Goal: Task Accomplishment & Management: Use online tool/utility

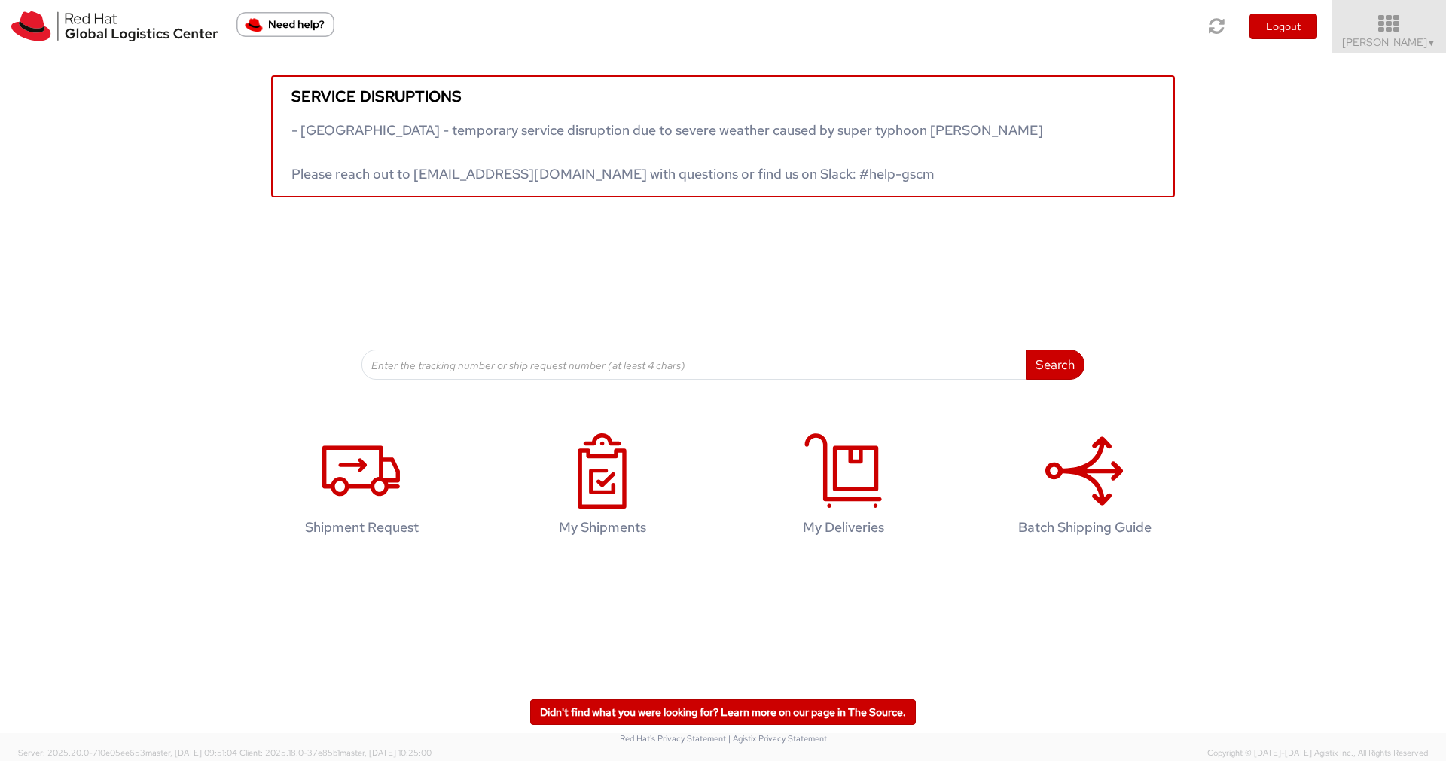
click at [1390, 24] on icon at bounding box center [1389, 24] width 132 height 21
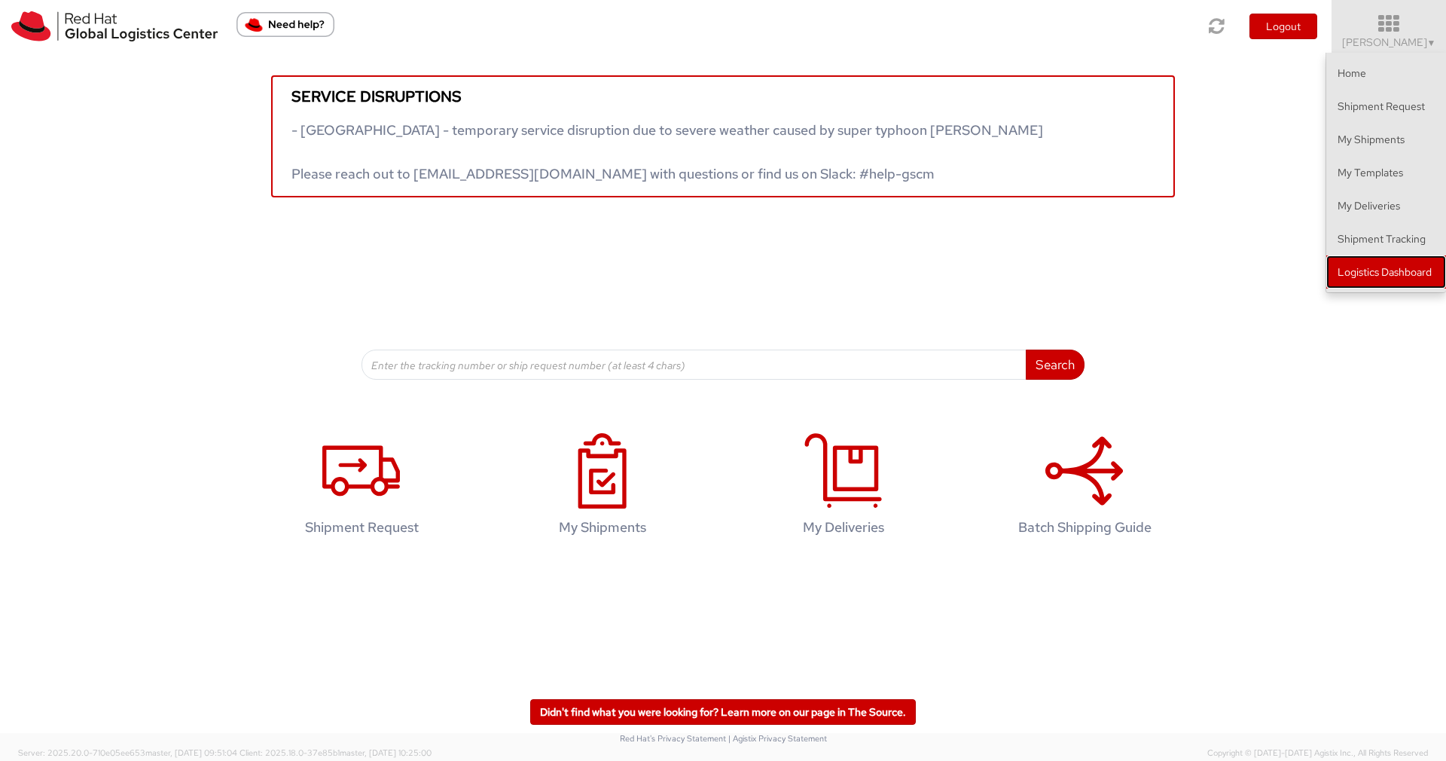
click at [1380, 268] on link "Logistics Dashboard" at bounding box center [1386, 271] width 120 height 33
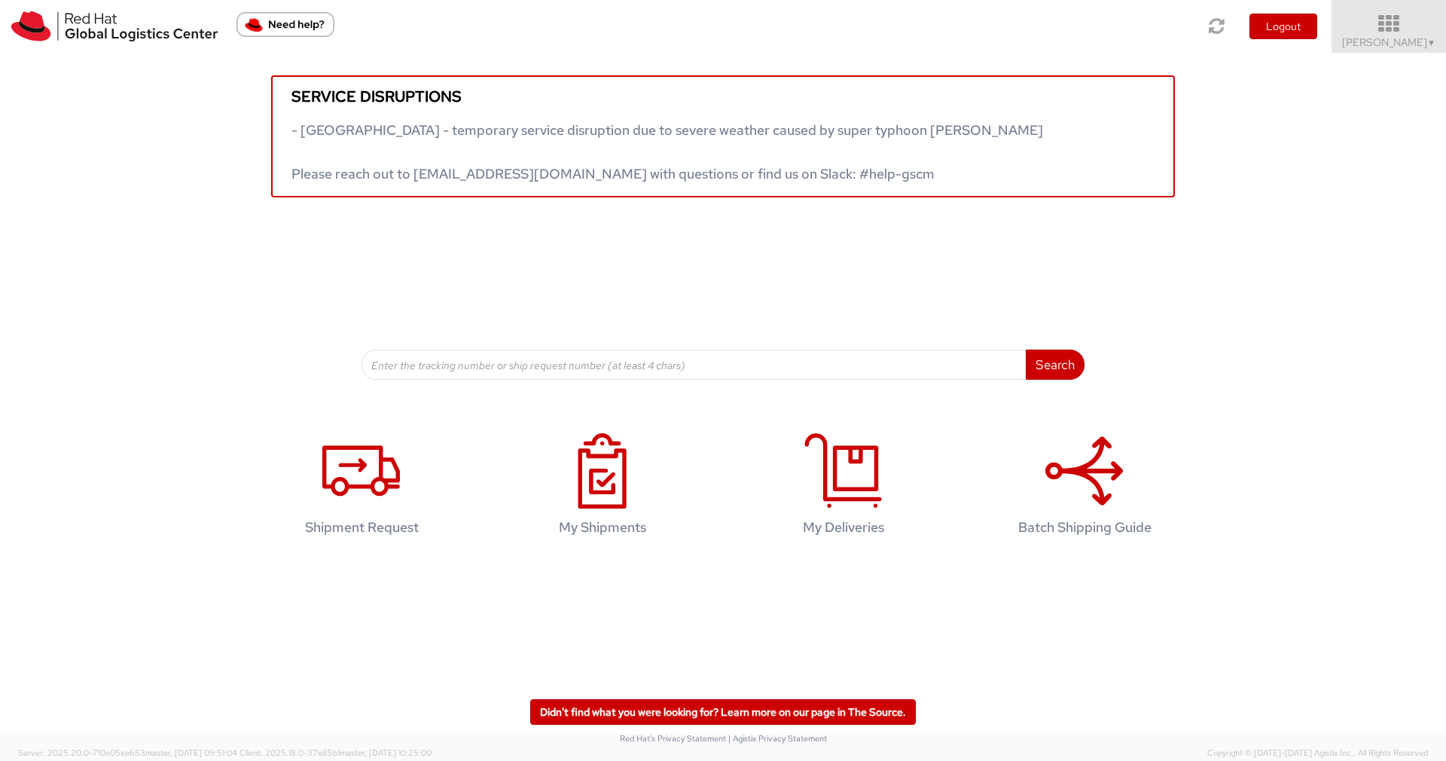
click at [1408, 29] on icon at bounding box center [1389, 24] width 132 height 21
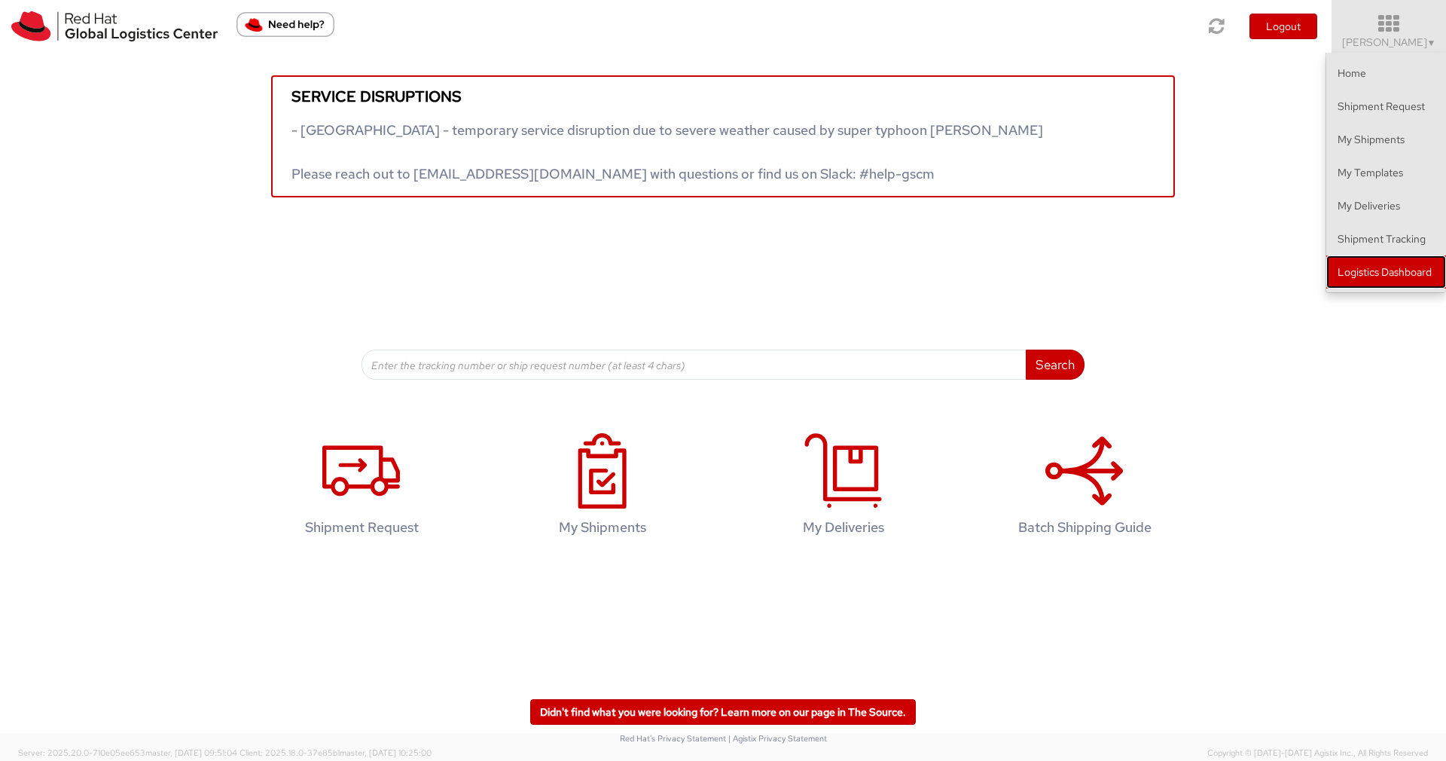
click at [1381, 264] on link "Logistics Dashboard" at bounding box center [1386, 271] width 120 height 33
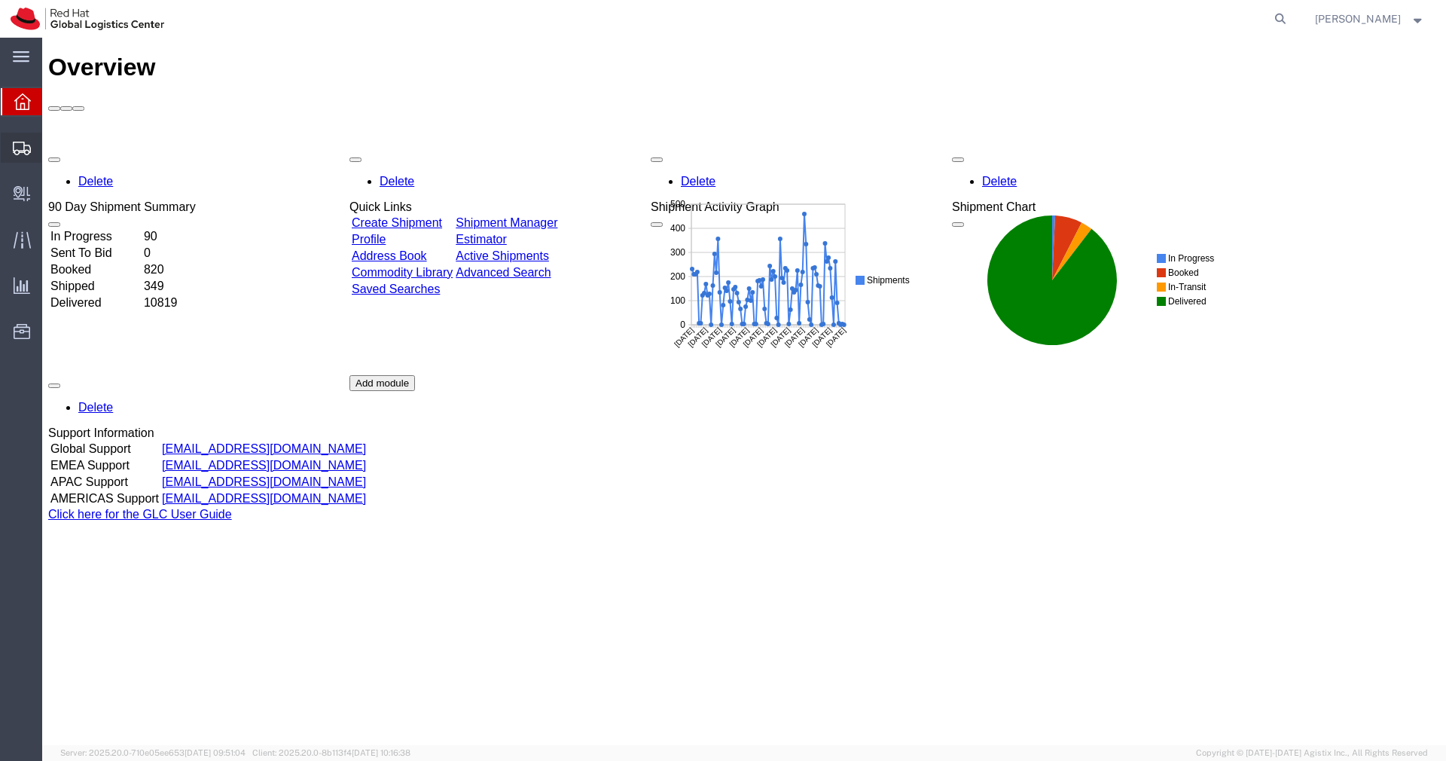
click at [52, 148] on span "Shipments" at bounding box center [46, 148] width 11 height 30
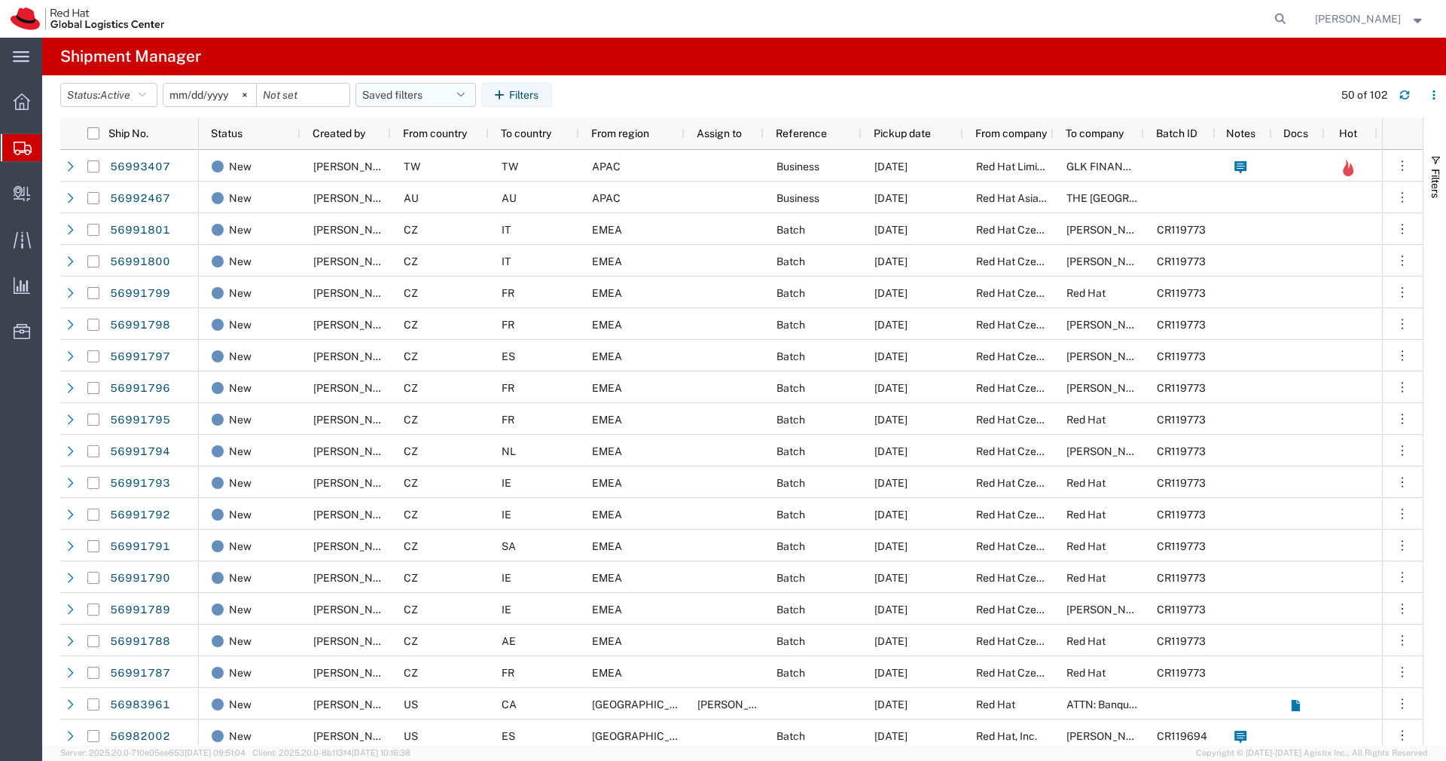
click at [465, 96] on icon "button" at bounding box center [461, 95] width 8 height 11
click at [445, 163] on span "APAC" at bounding box center [456, 161] width 197 height 28
type input "[DATE]"
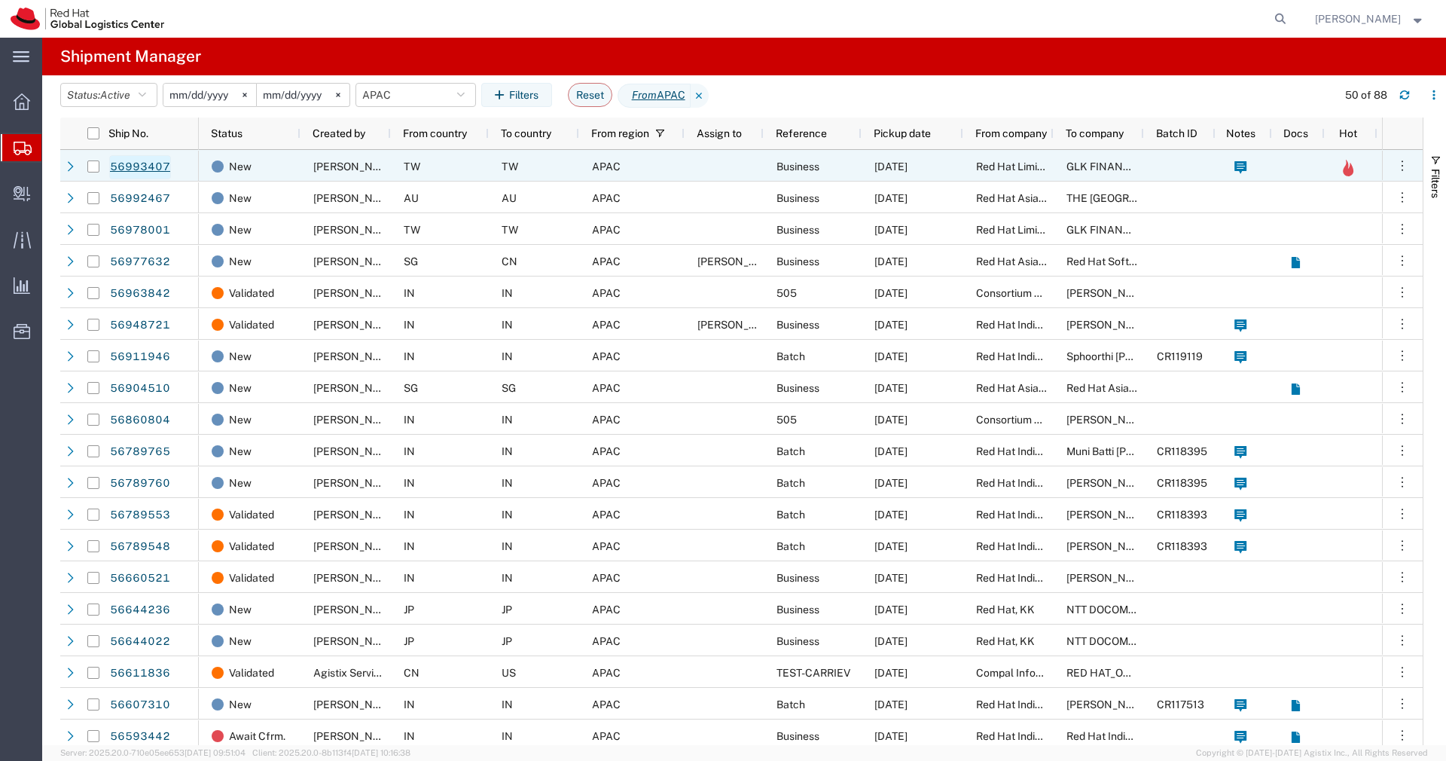
click at [148, 169] on link "56993407" at bounding box center [140, 167] width 62 height 24
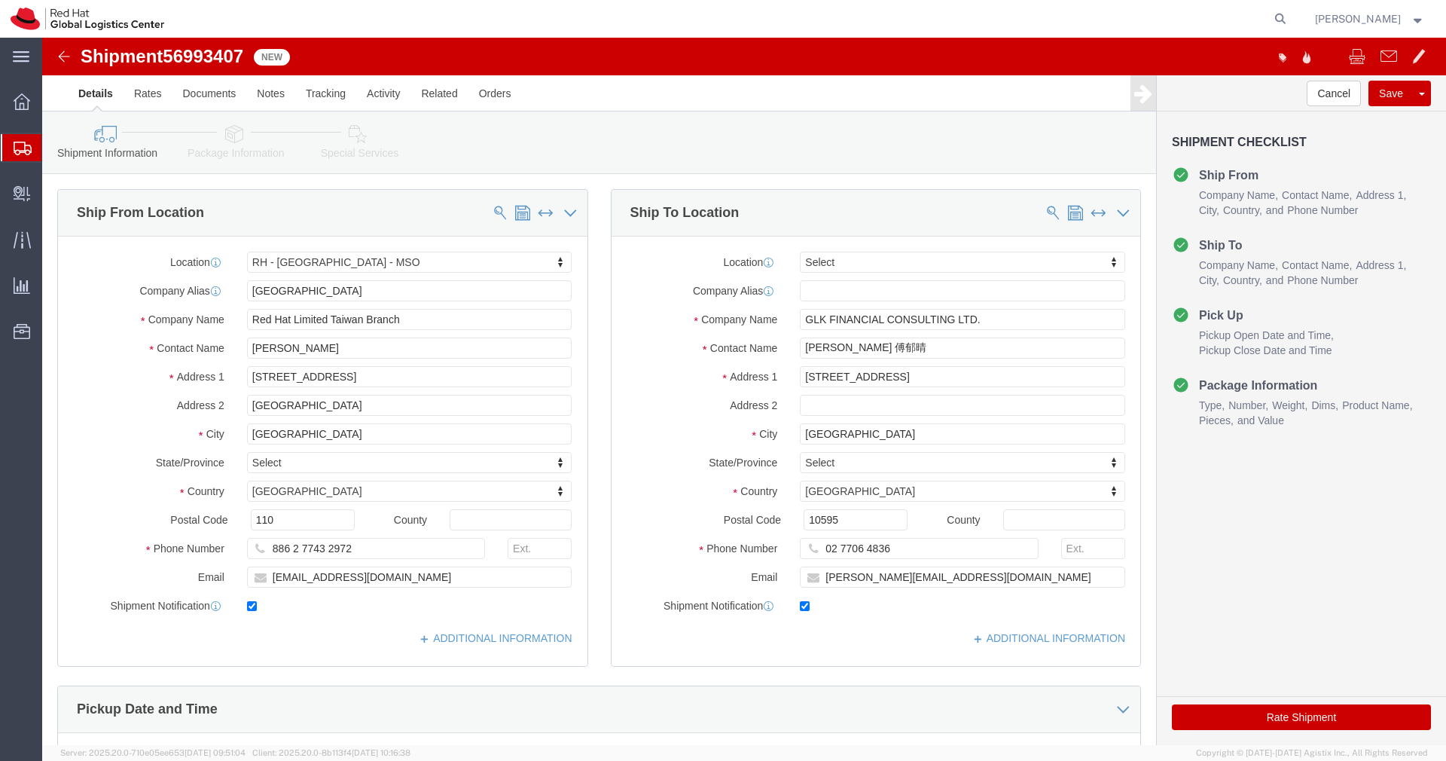
select select "38032"
select select
drag, startPoint x: 343, startPoint y: 542, endPoint x: 227, endPoint y: 541, distance: 116.7
click input "[EMAIL_ADDRESS][DOMAIN_NAME]"
drag, startPoint x: 205, startPoint y: 21, endPoint x: 129, endPoint y: 17, distance: 76.2
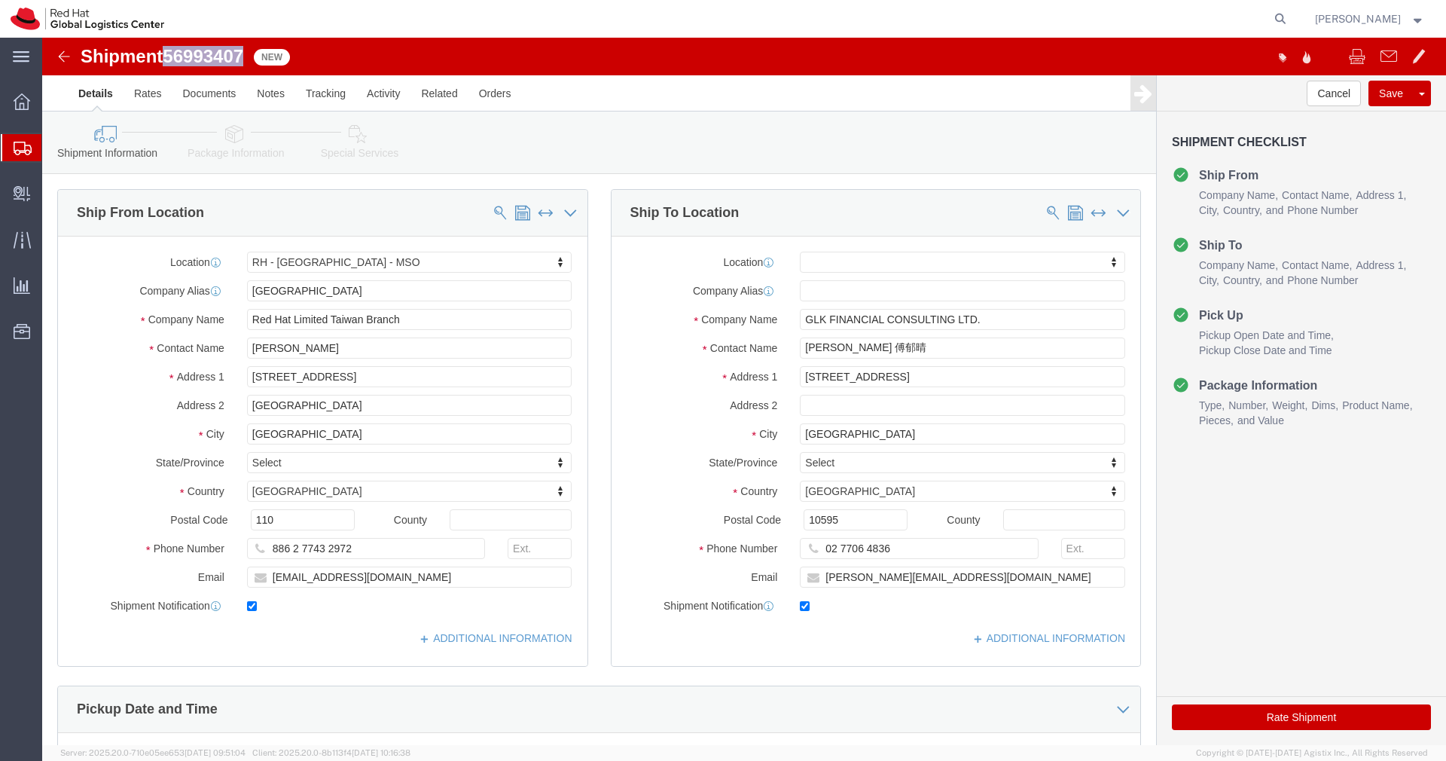
click span "56993407"
copy span "56993407"
drag, startPoint x: 944, startPoint y: 283, endPoint x: 664, endPoint y: 277, distance: 279.5
click div "Company Name GLK FINANCIAL CONSULTING LTD."
click icon
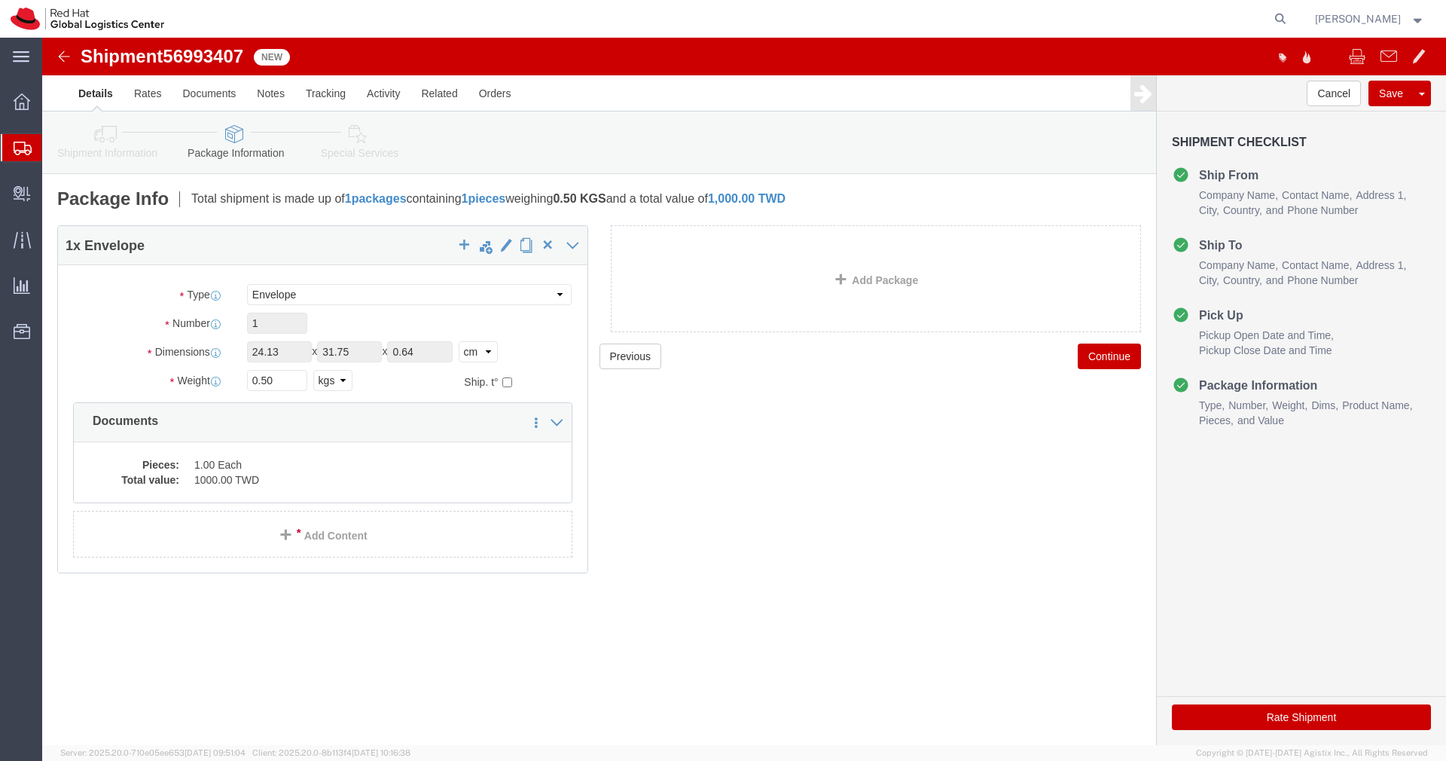
click img
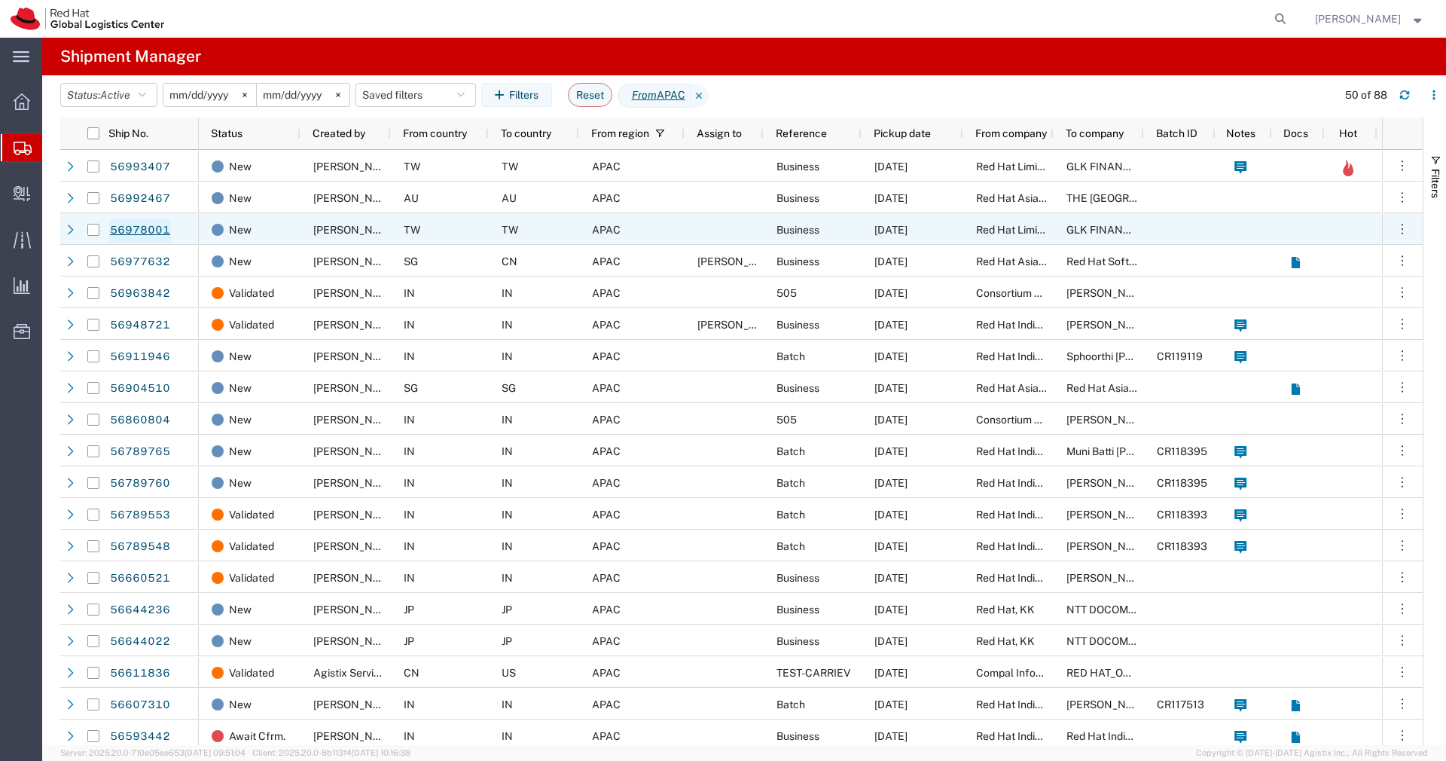
click at [151, 229] on link "56978001" at bounding box center [140, 230] width 62 height 24
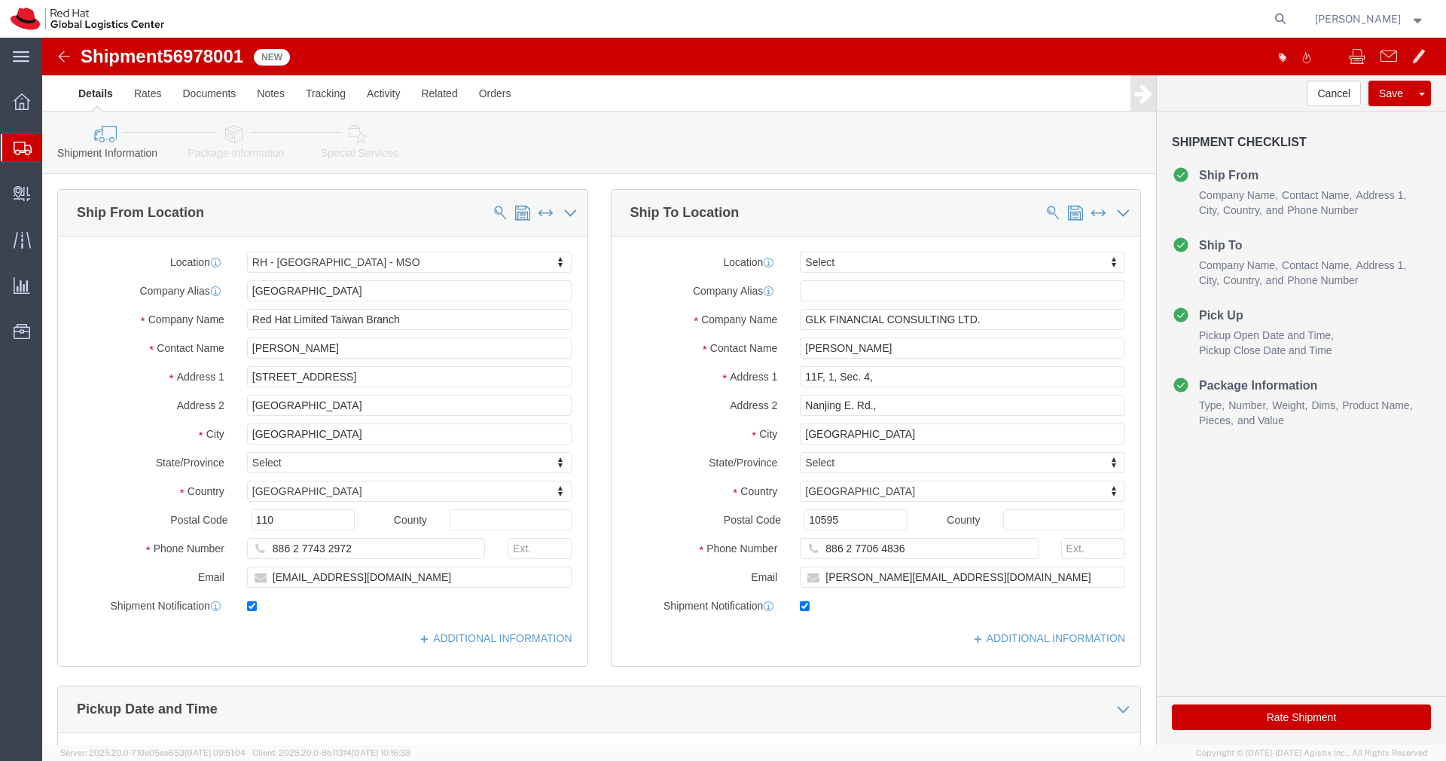
select select "38032"
select select
click icon
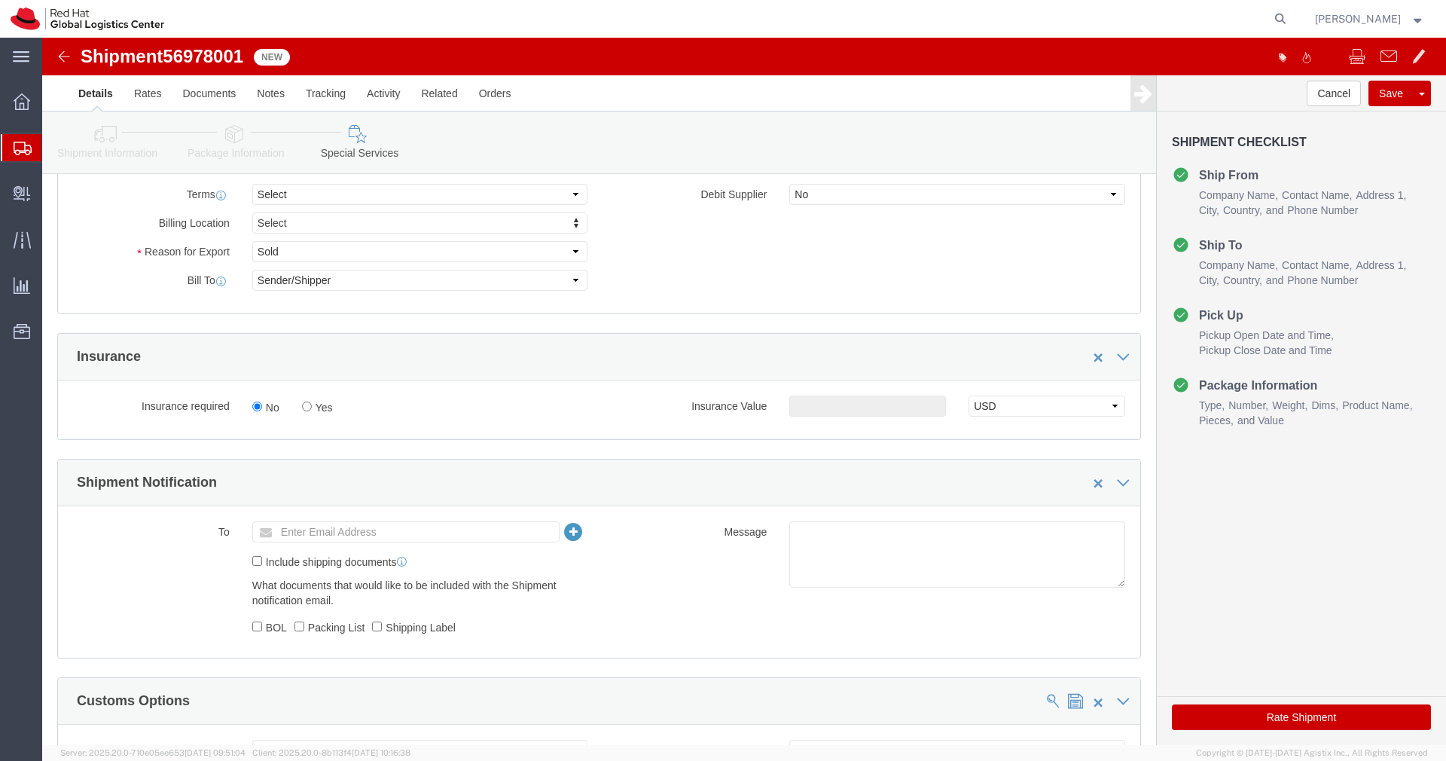
scroll to position [303, 0]
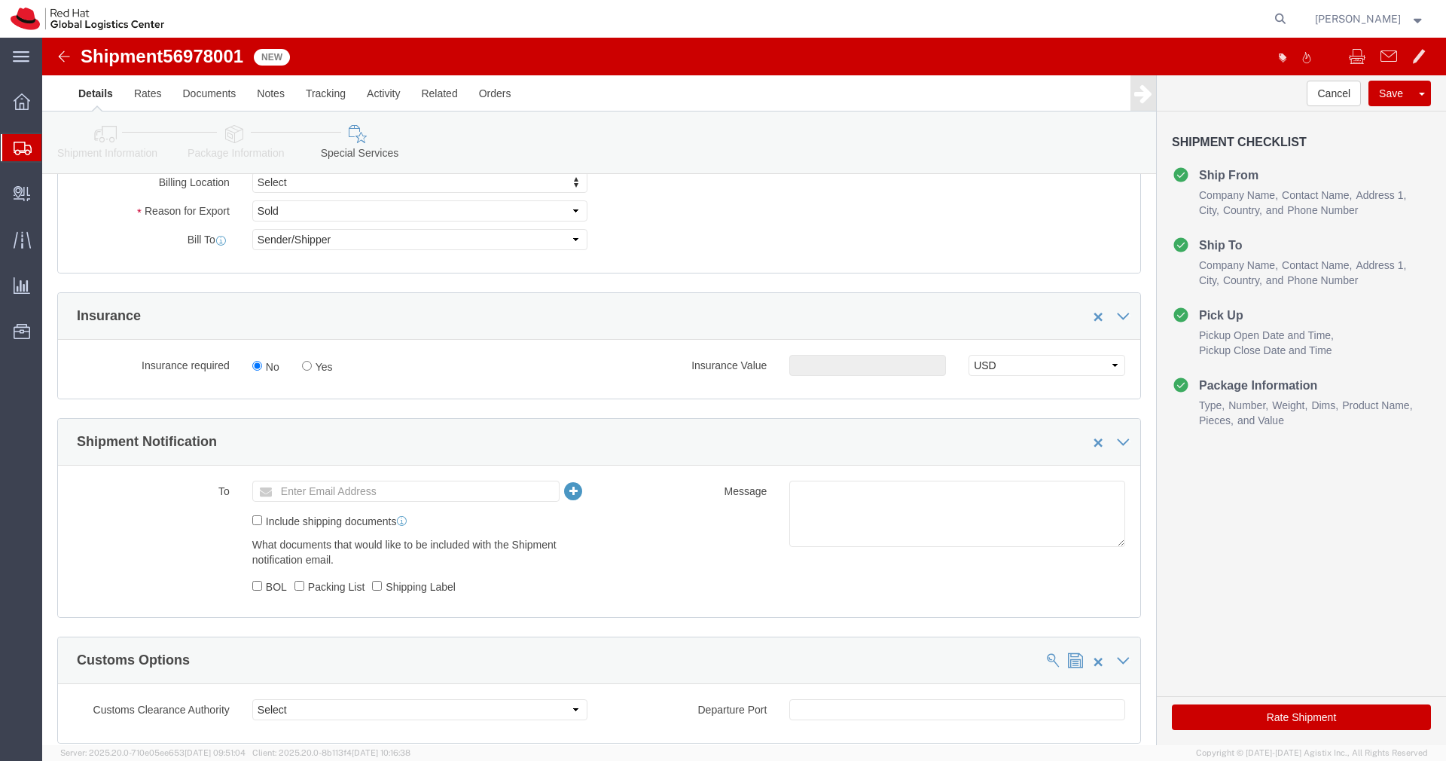
click input "Enter Email Address"
type input "[EMAIL_ADDRESS][DOMAIN_NAME]"
click textarea
click button "Rate Shipment"
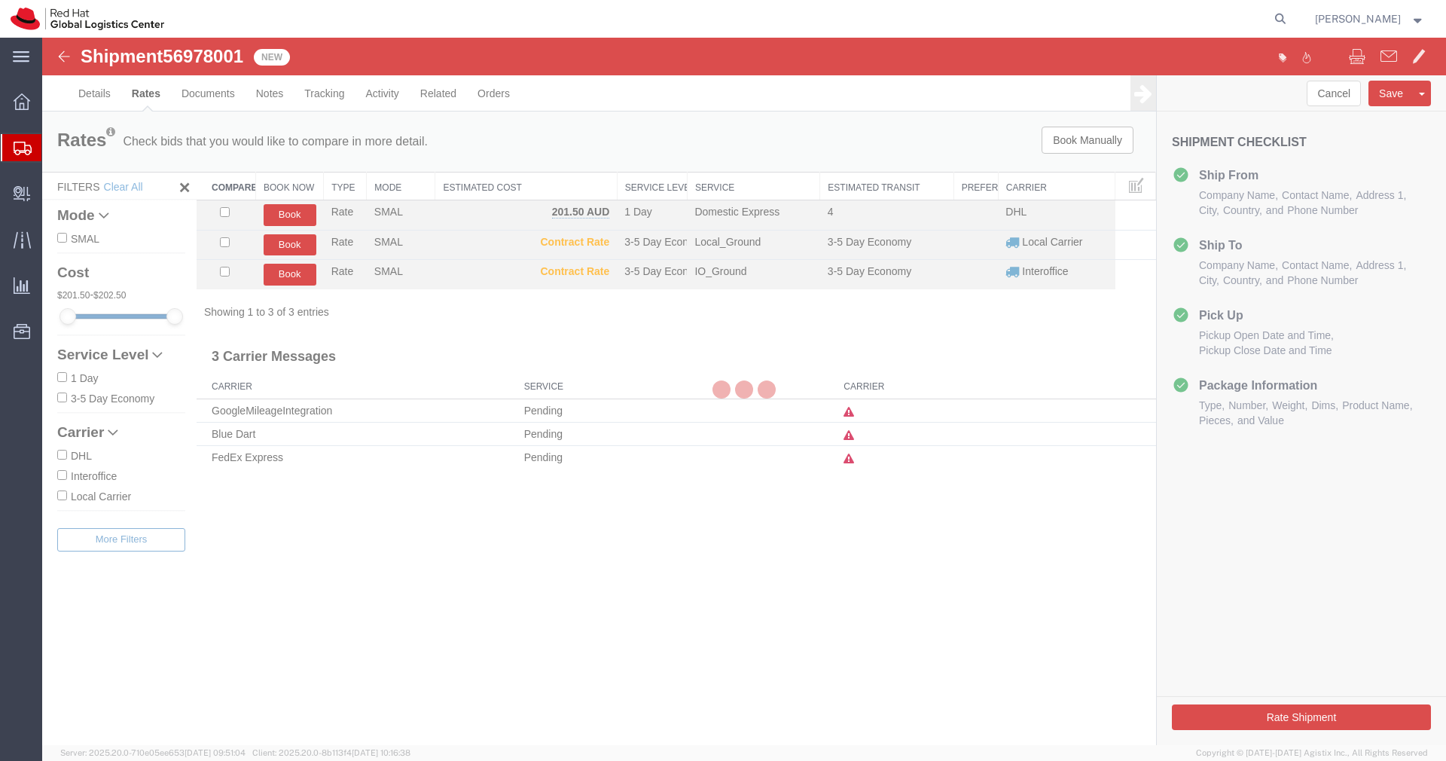
scroll to position [0, 0]
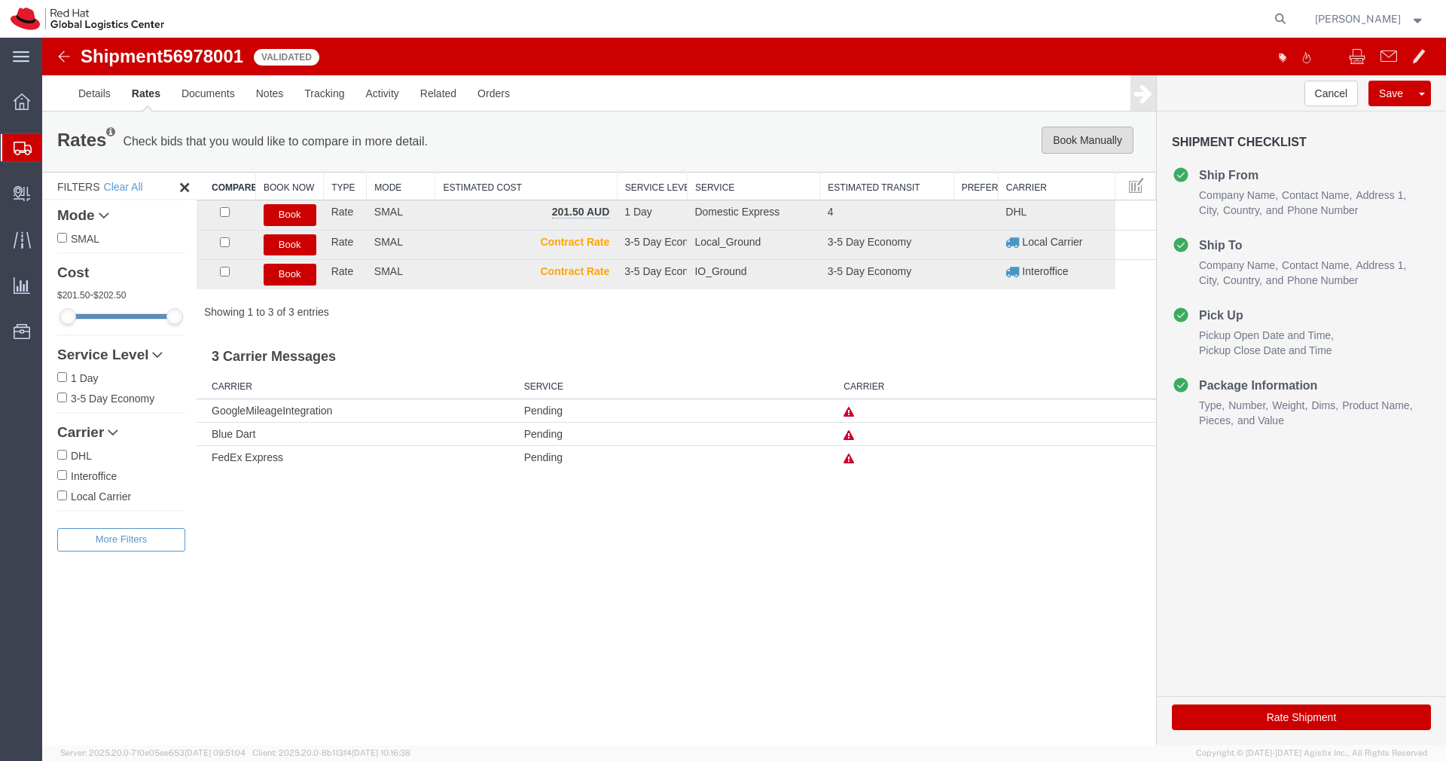
click at [1082, 140] on button "Book Manually" at bounding box center [1088, 140] width 92 height 27
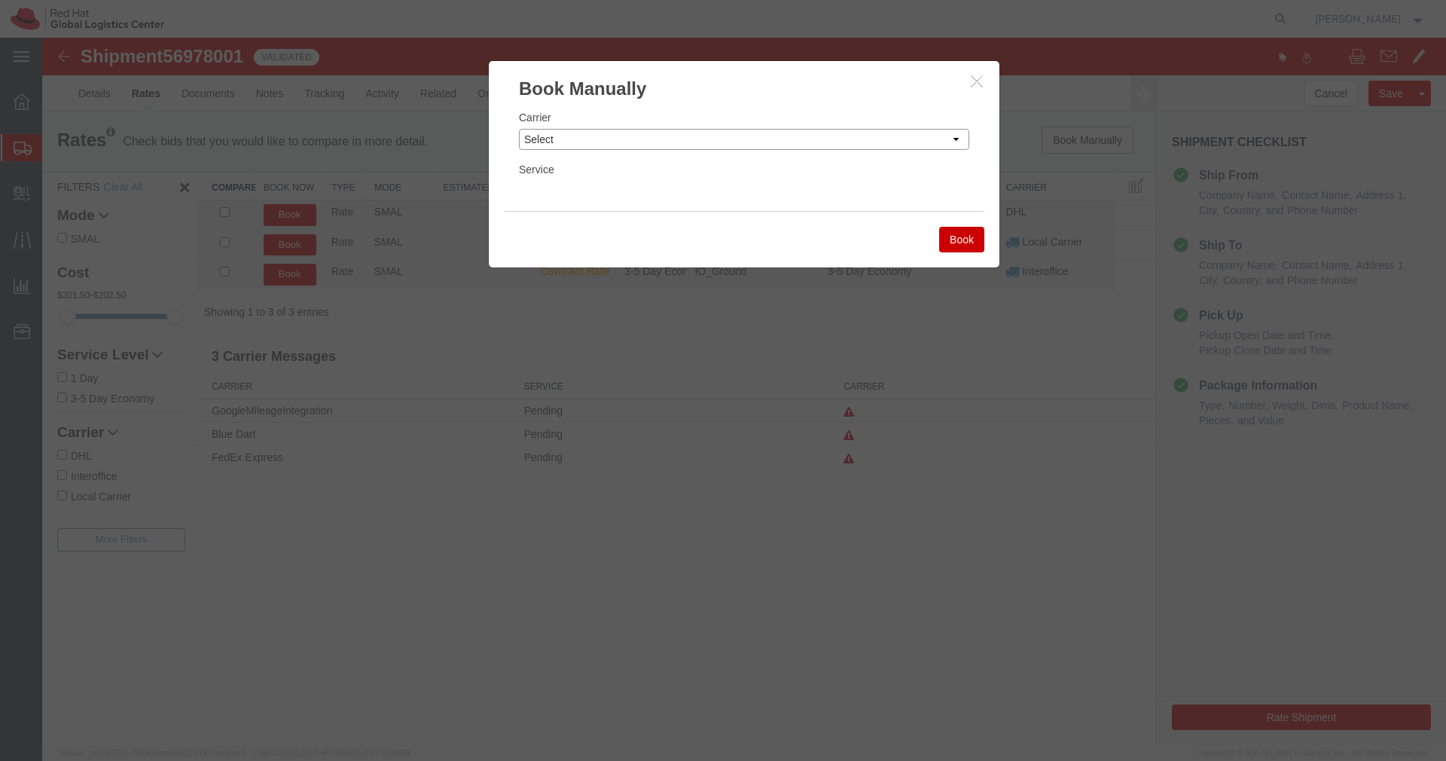
click at [922, 142] on select "Select Add New Carrier (and default service) Blue Dart DHL FedEx Express Global…" at bounding box center [744, 139] width 450 height 21
select select "20953"
click at [519, 129] on select "Select Add New Carrier (and default service) Blue Dart DHL FedEx Express Global…" at bounding box center [744, 139] width 450 height 21
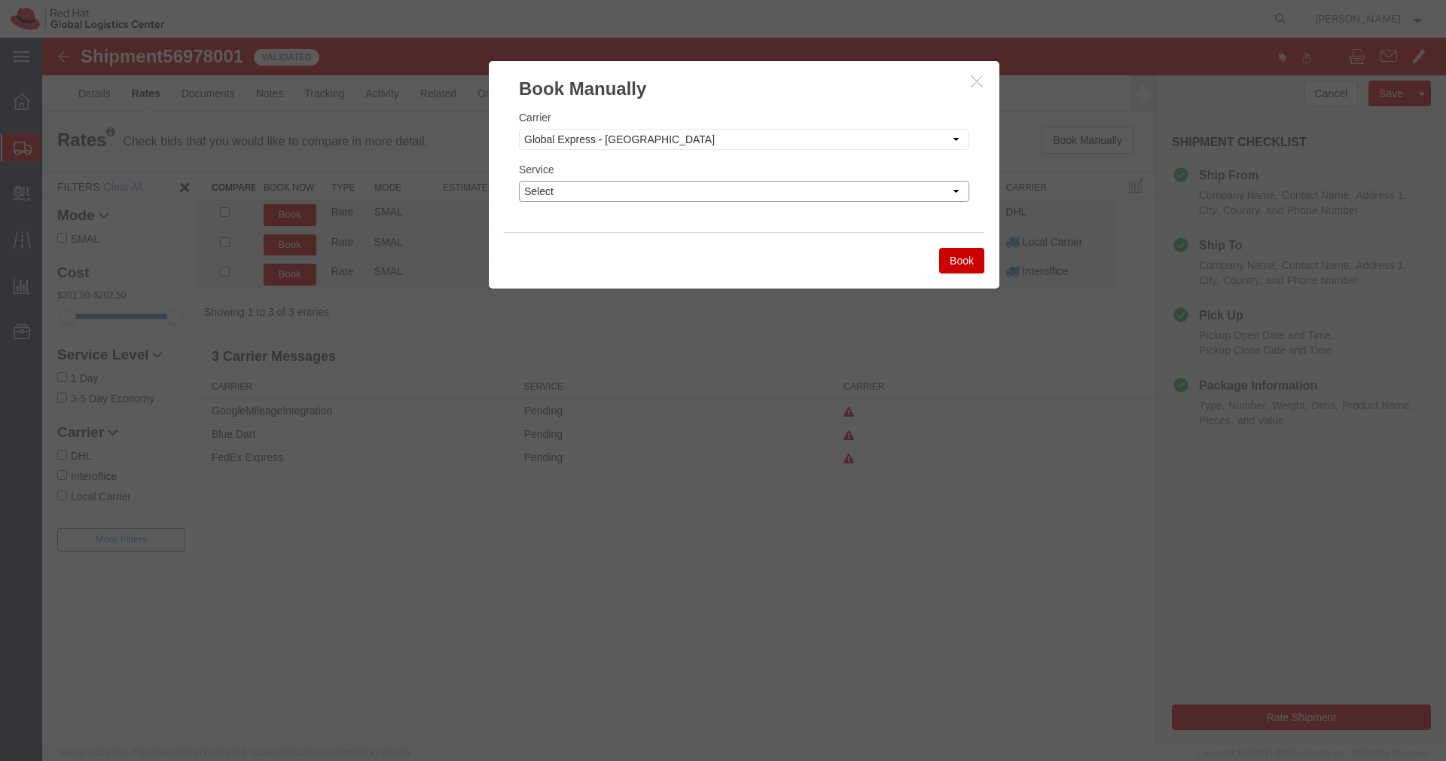
click at [798, 194] on select "Select Ground" at bounding box center [744, 191] width 450 height 21
select select "40182"
click at [519, 181] on select "Select Ground" at bounding box center [744, 191] width 450 height 21
click at [970, 261] on button "Book" at bounding box center [961, 261] width 45 height 26
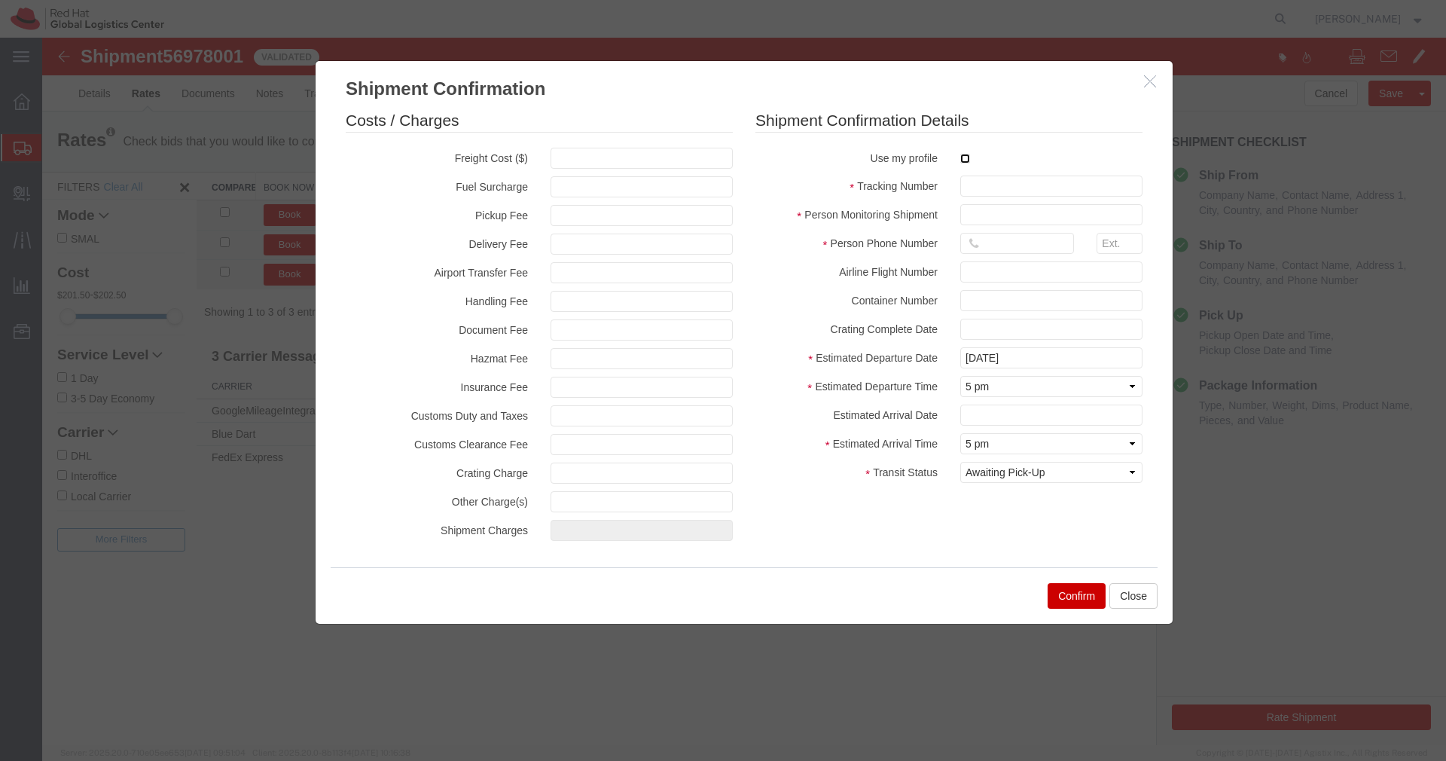
click at [963, 160] on input "checkbox" at bounding box center [965, 159] width 10 height 10
checkbox input "true"
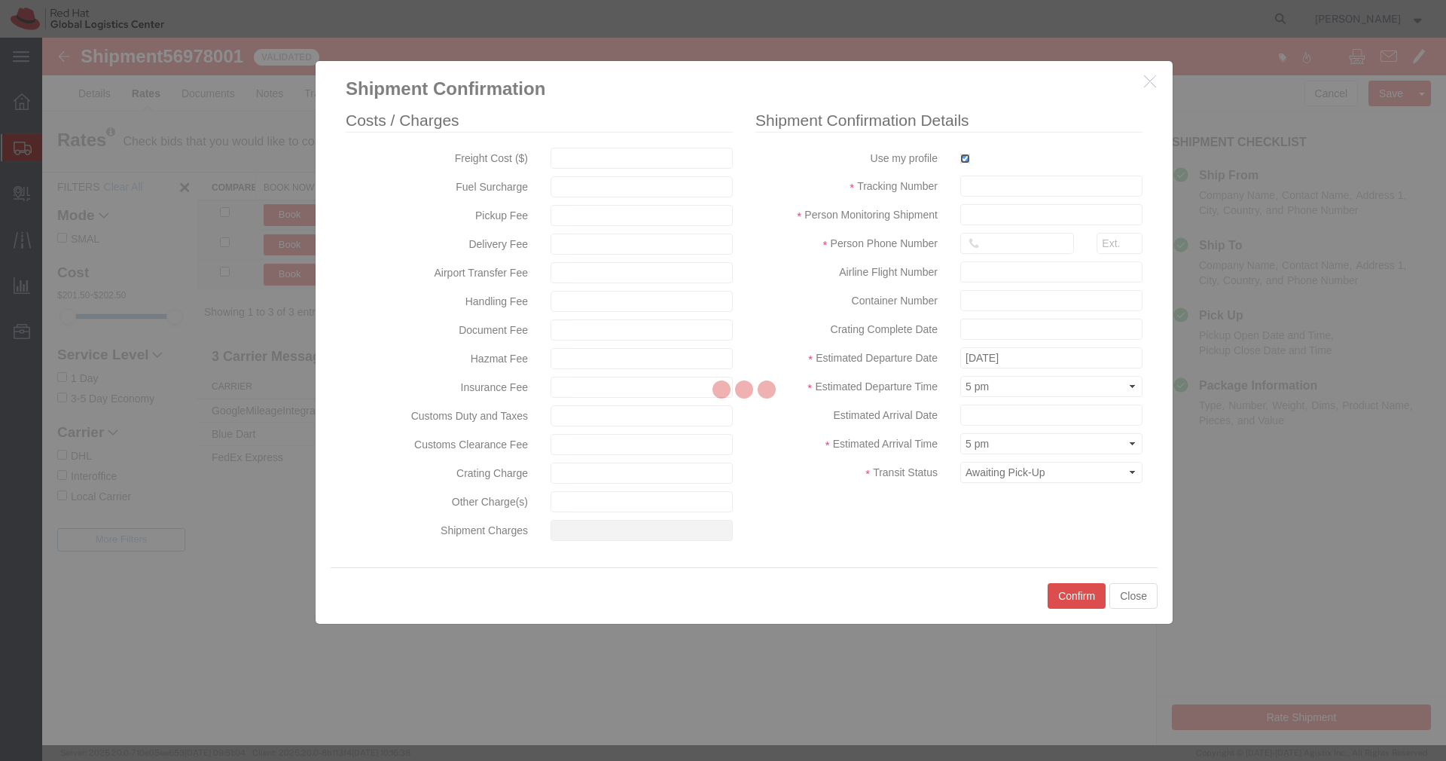
type input "[PERSON_NAME]"
type input "[PHONE_NUMBER]"
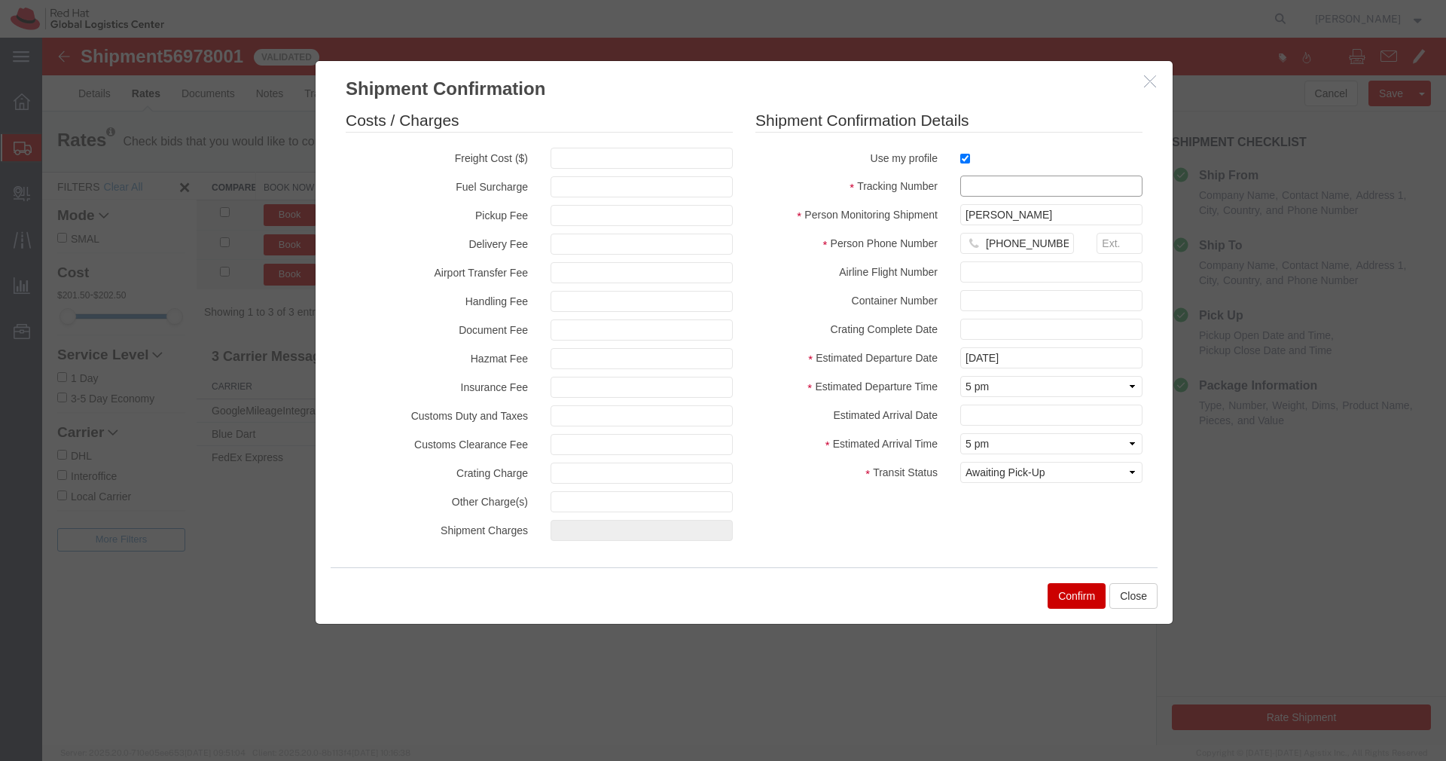
click at [981, 181] on input "text" at bounding box center [1051, 185] width 182 height 21
paste input "3014965991"
type input "3014965991"
click at [1010, 389] on select "Select Midnight 1 am 2 am 3 am 4 am 5 am 6 am 7 am 8 am 9 am 10 am 11 am 12 Noo…" at bounding box center [1051, 386] width 182 height 21
select select "1200"
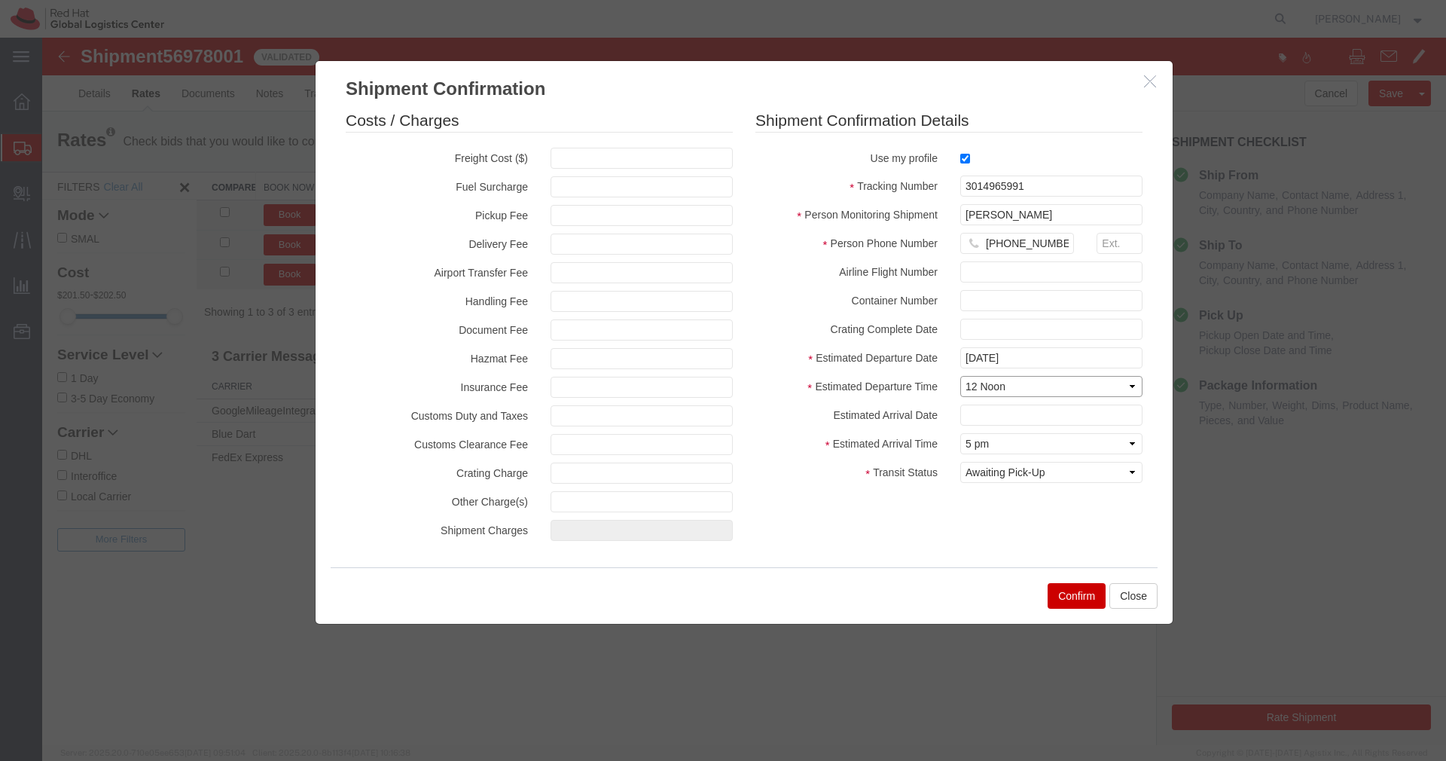
click at [960, 376] on select "Select Midnight 1 am 2 am 3 am 4 am 5 am 6 am 7 am 8 am 9 am 10 am 11 am 12 Noo…" at bounding box center [1051, 386] width 182 height 21
click at [1057, 481] on select "Select Arrival Notice Available Arrival Notice Imported Arrive at Delivery Loca…" at bounding box center [1051, 472] width 182 height 21
select select "INTRANST"
click at [960, 462] on select "Select Arrival Notice Available Arrival Notice Imported Arrive at Delivery Loca…" at bounding box center [1051, 472] width 182 height 21
click at [1074, 591] on button "Confirm" at bounding box center [1077, 596] width 58 height 26
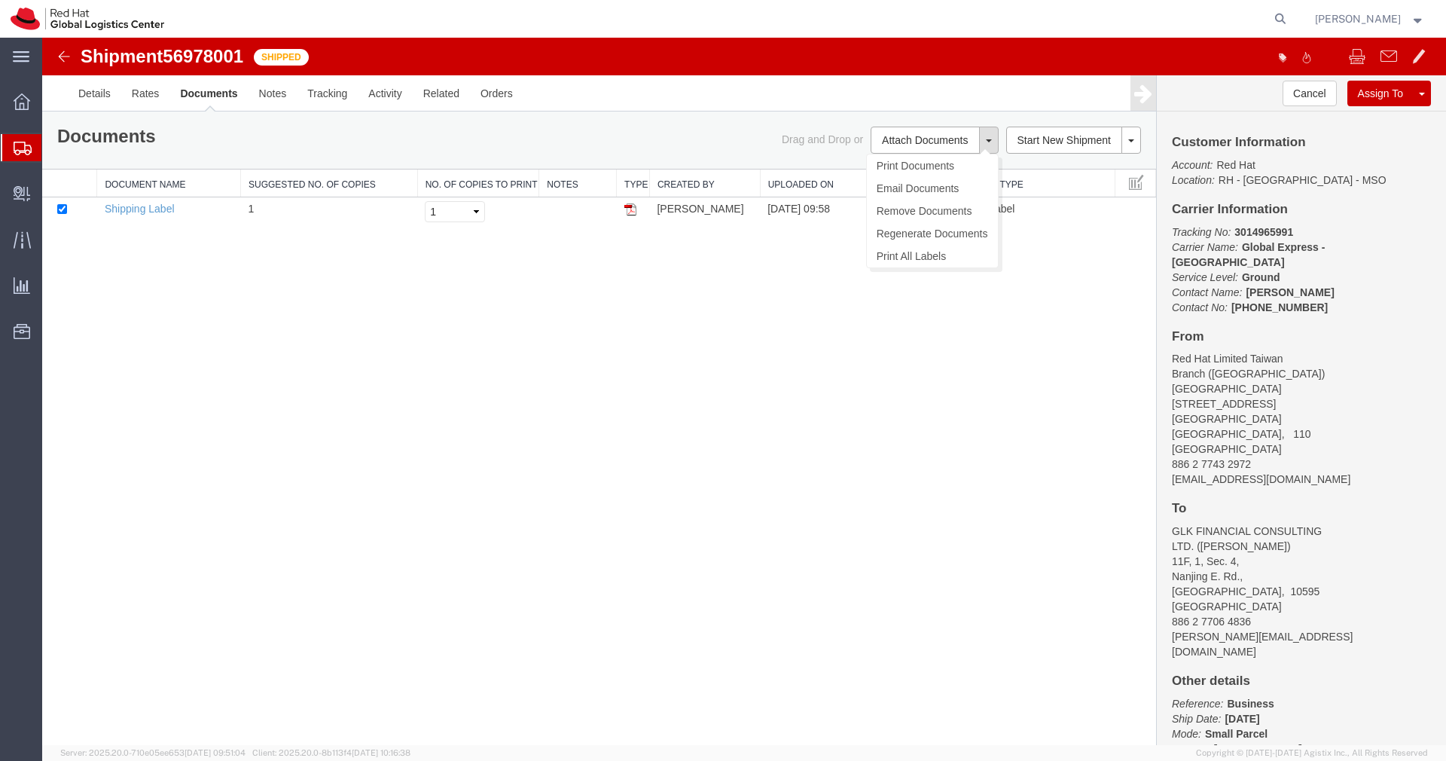
click at [992, 149] on button at bounding box center [989, 140] width 20 height 27
click at [951, 182] on link "Email Documents" at bounding box center [932, 188] width 131 height 23
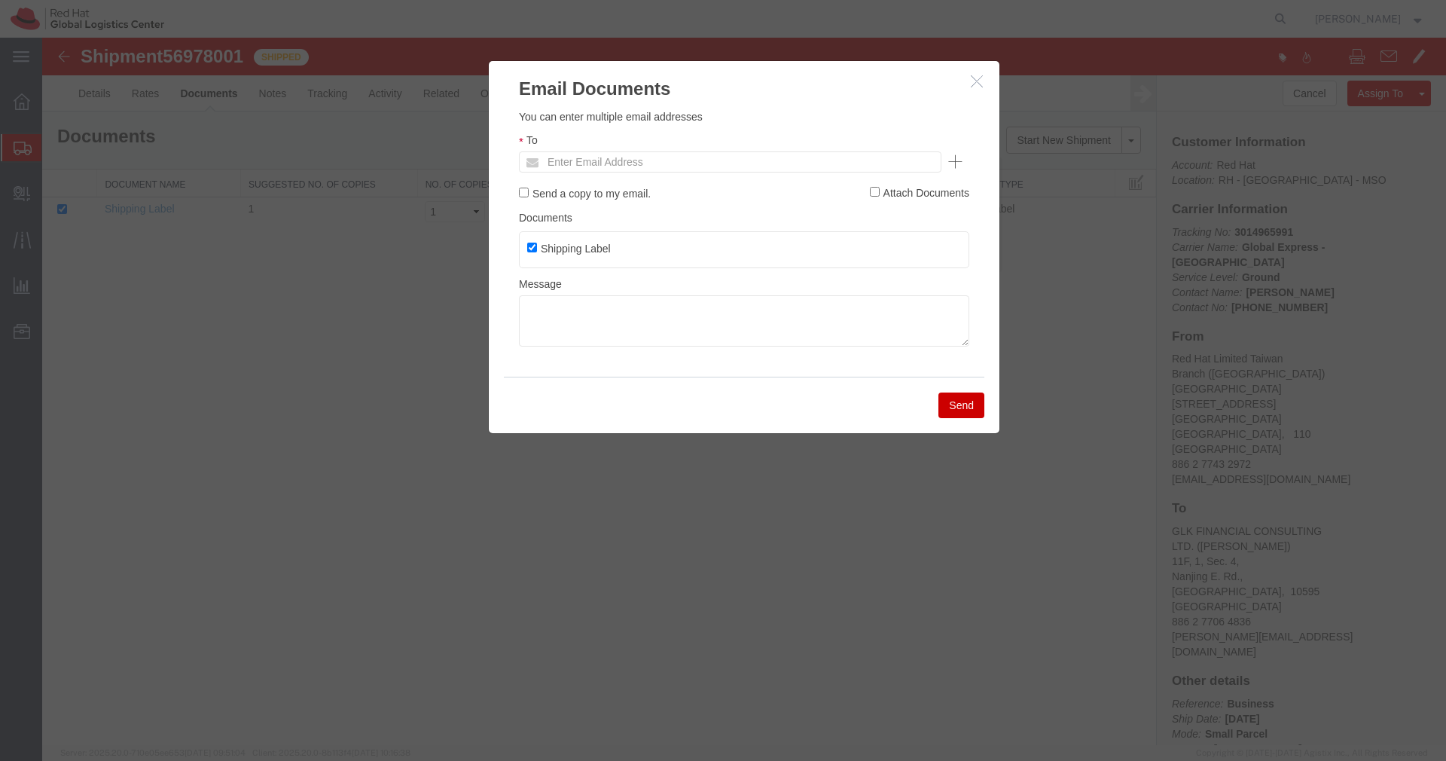
click at [606, 166] on input "Enter Email Address" at bounding box center [628, 162] width 176 height 20
type input "sku@"
click at [951, 403] on button "Send" at bounding box center [961, 405] width 46 height 26
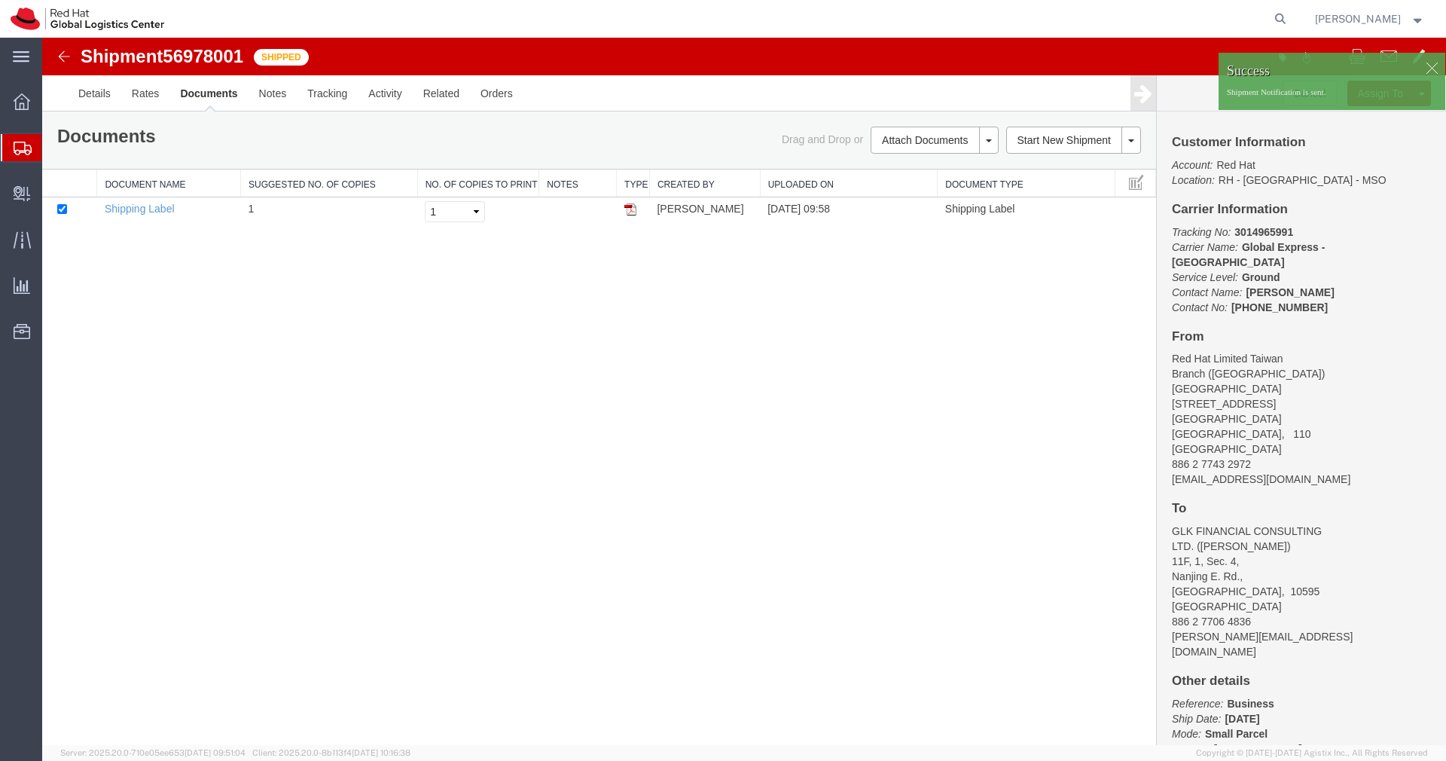
click at [10, 156] on div at bounding box center [22, 147] width 42 height 27
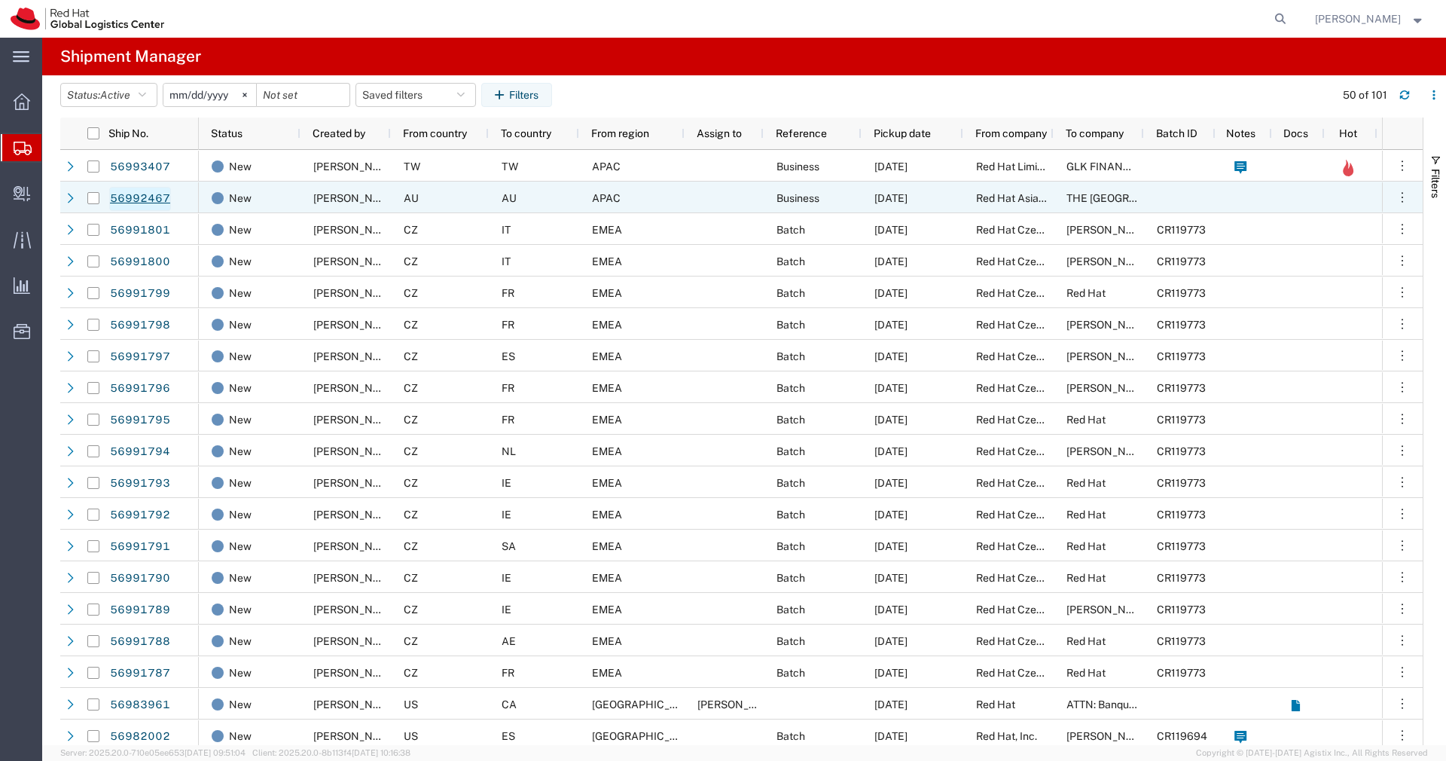
click at [146, 205] on link "56992467" at bounding box center [140, 199] width 62 height 24
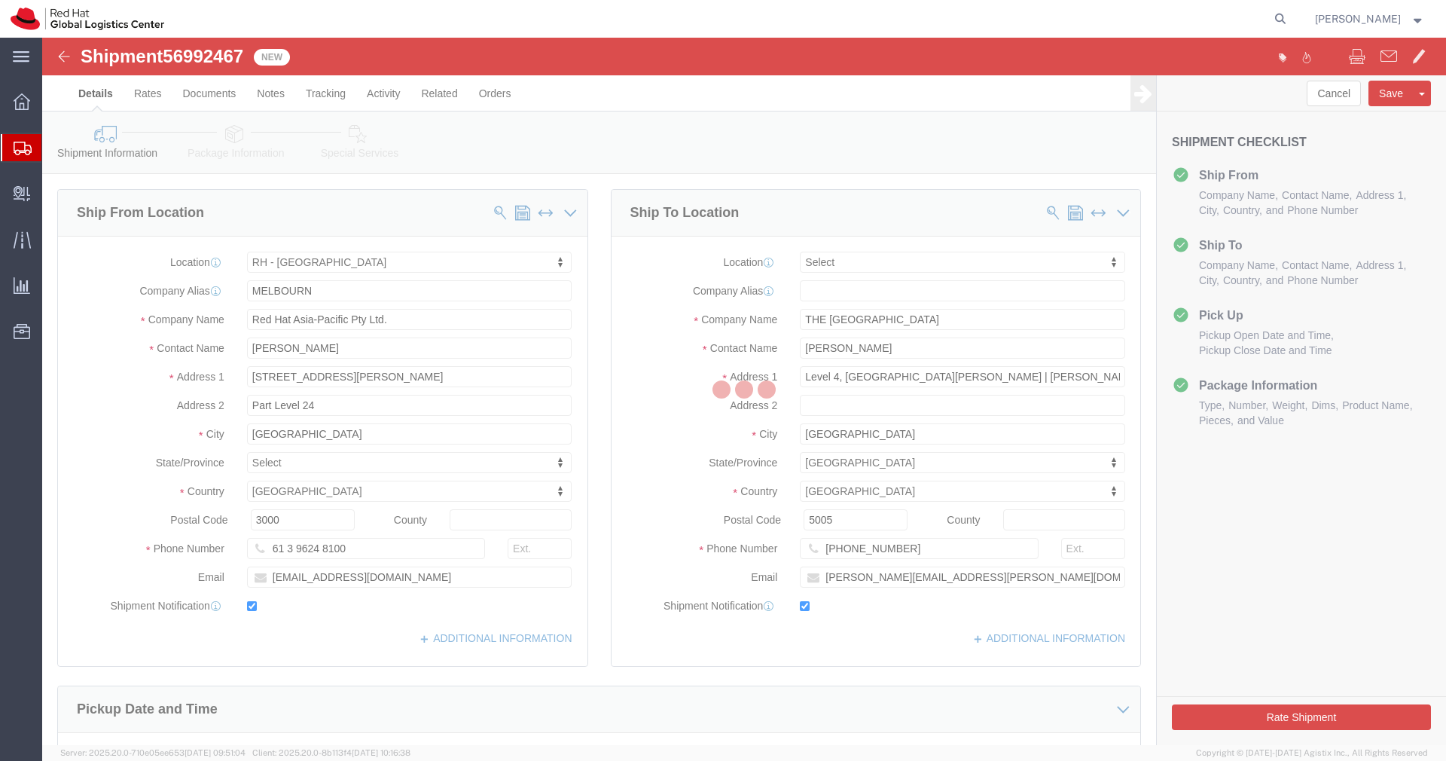
select select "37980"
select select
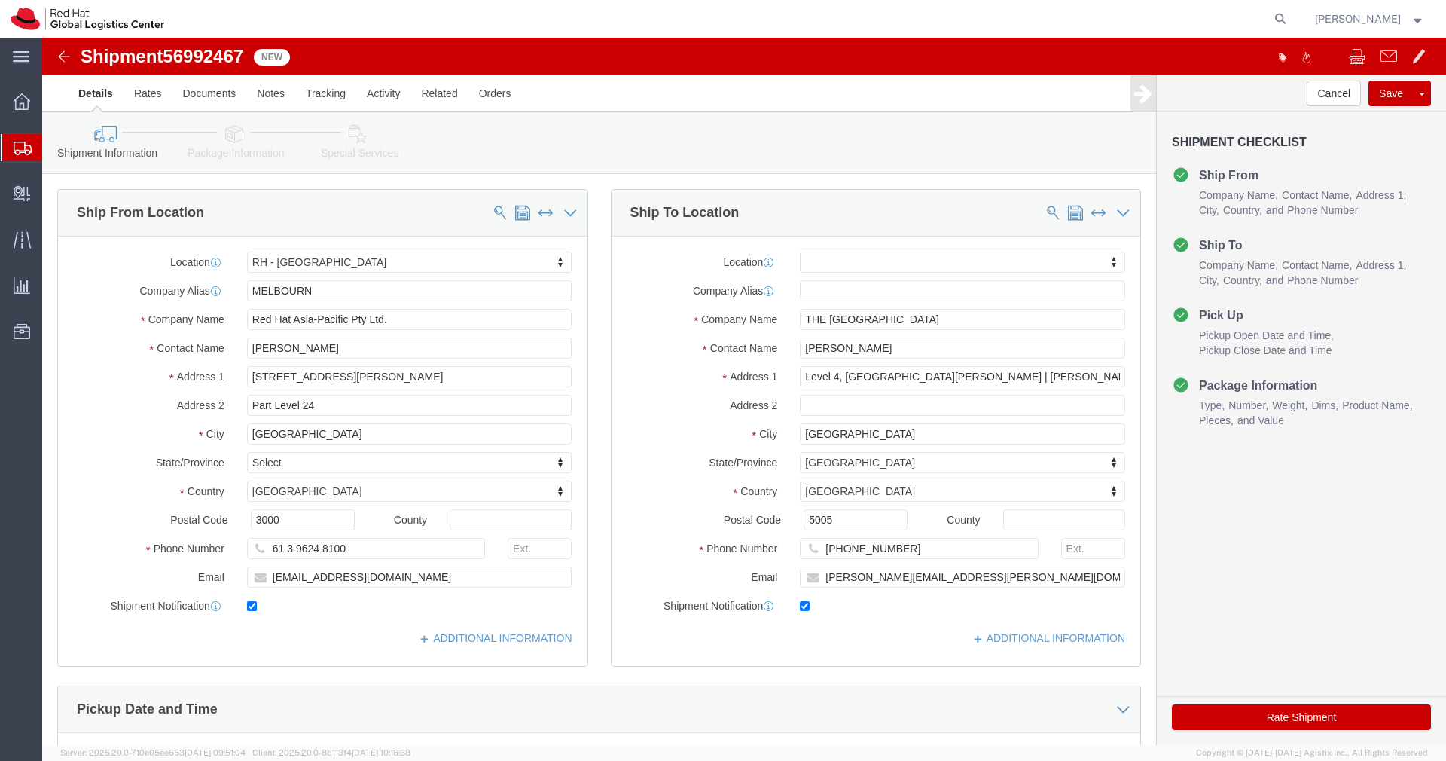
click icon
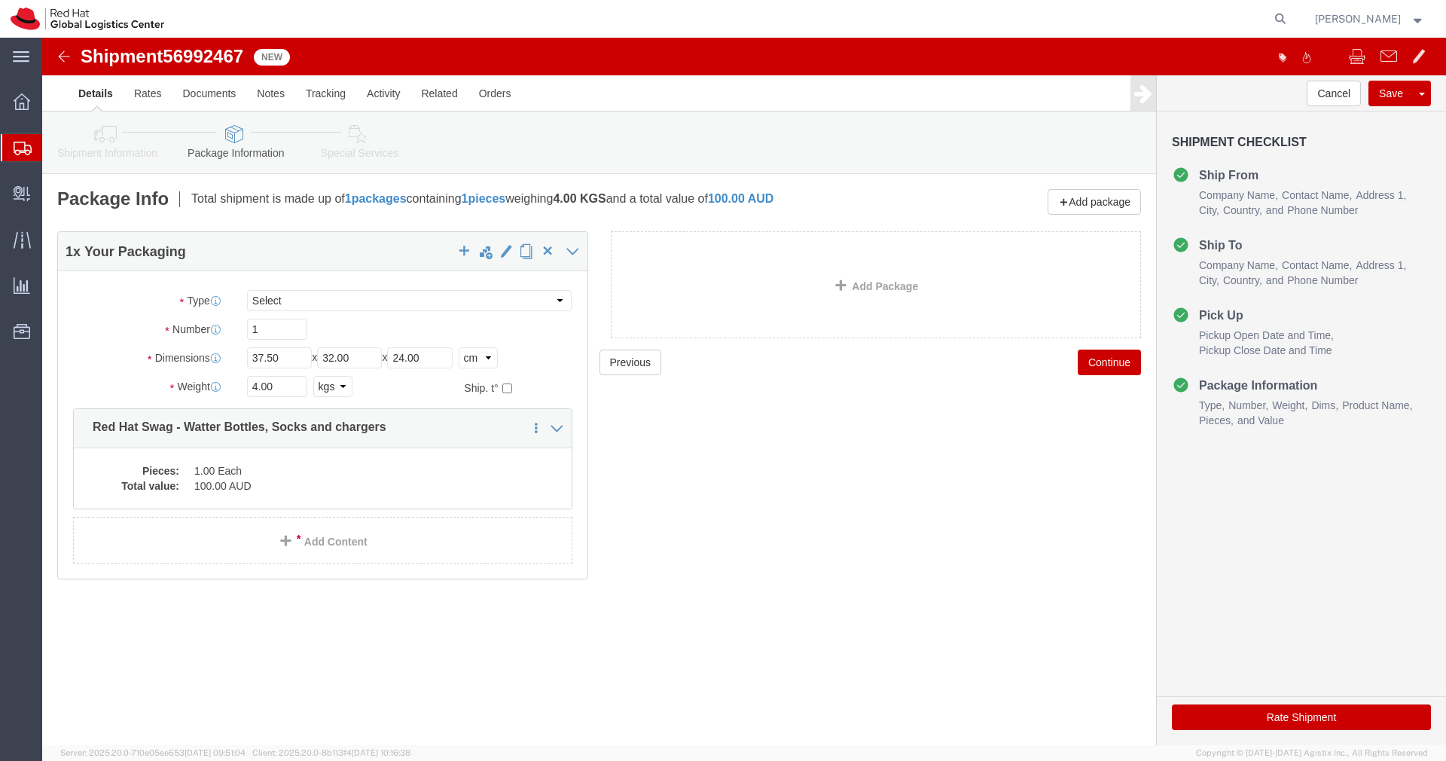
click icon
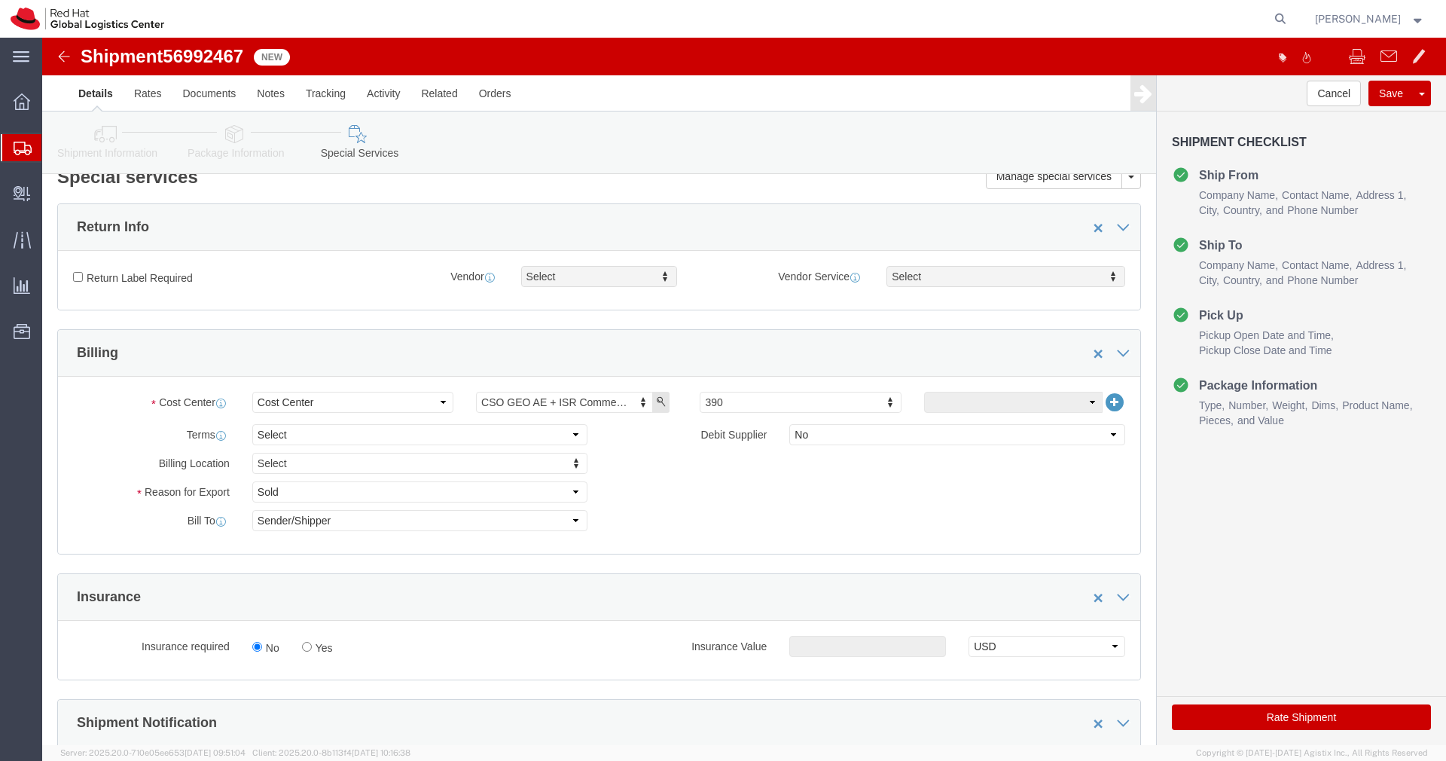
scroll to position [23, 0]
click link "Documents"
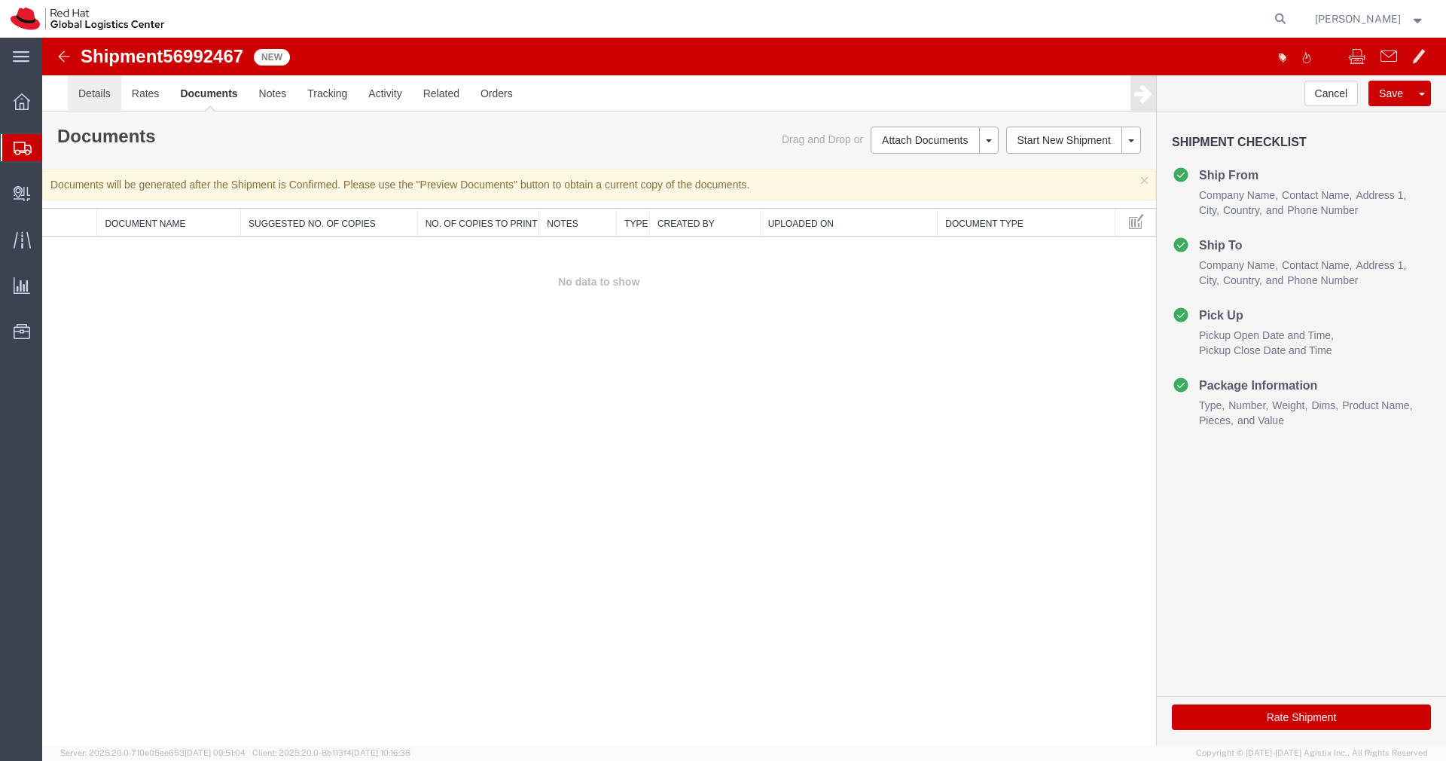
click at [93, 96] on link "Details" at bounding box center [94, 93] width 53 height 36
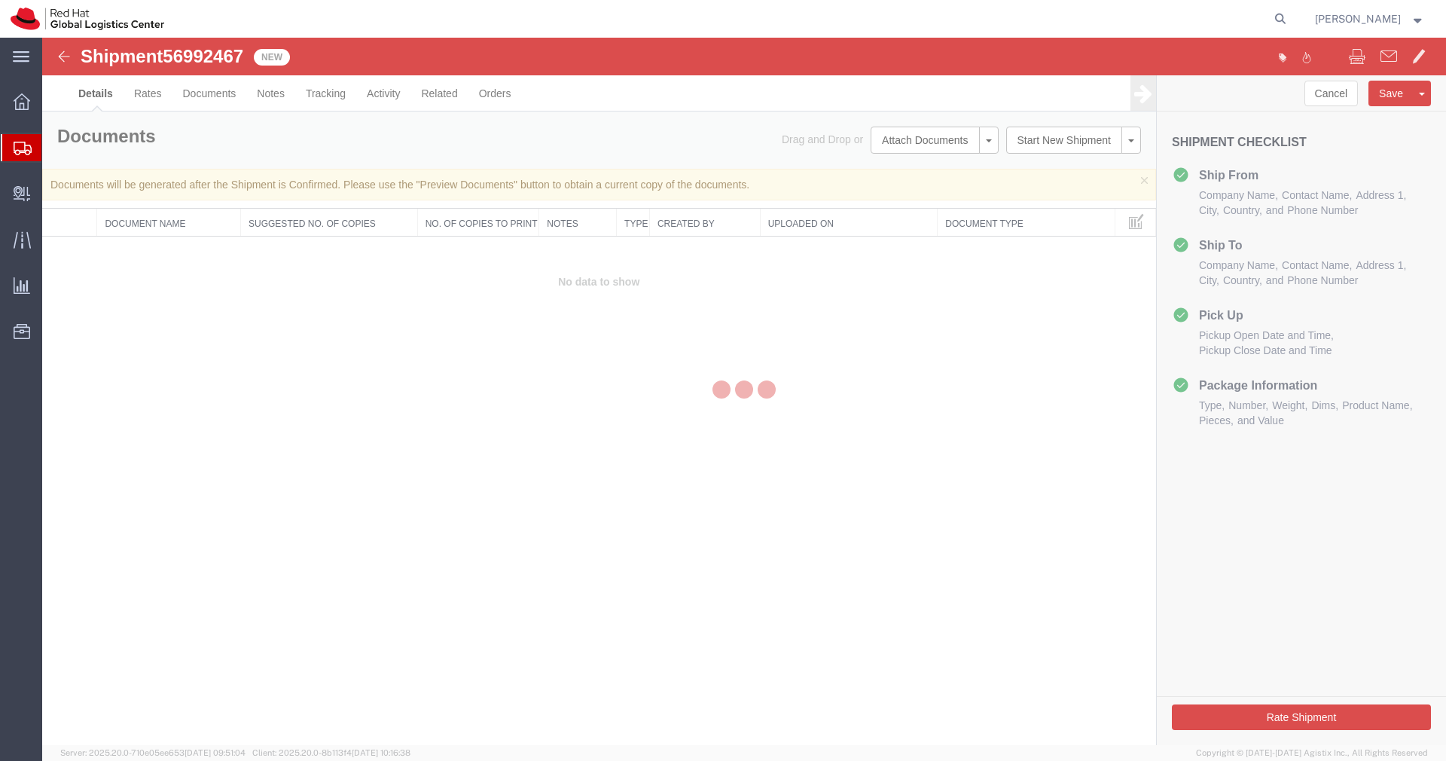
select select "37980"
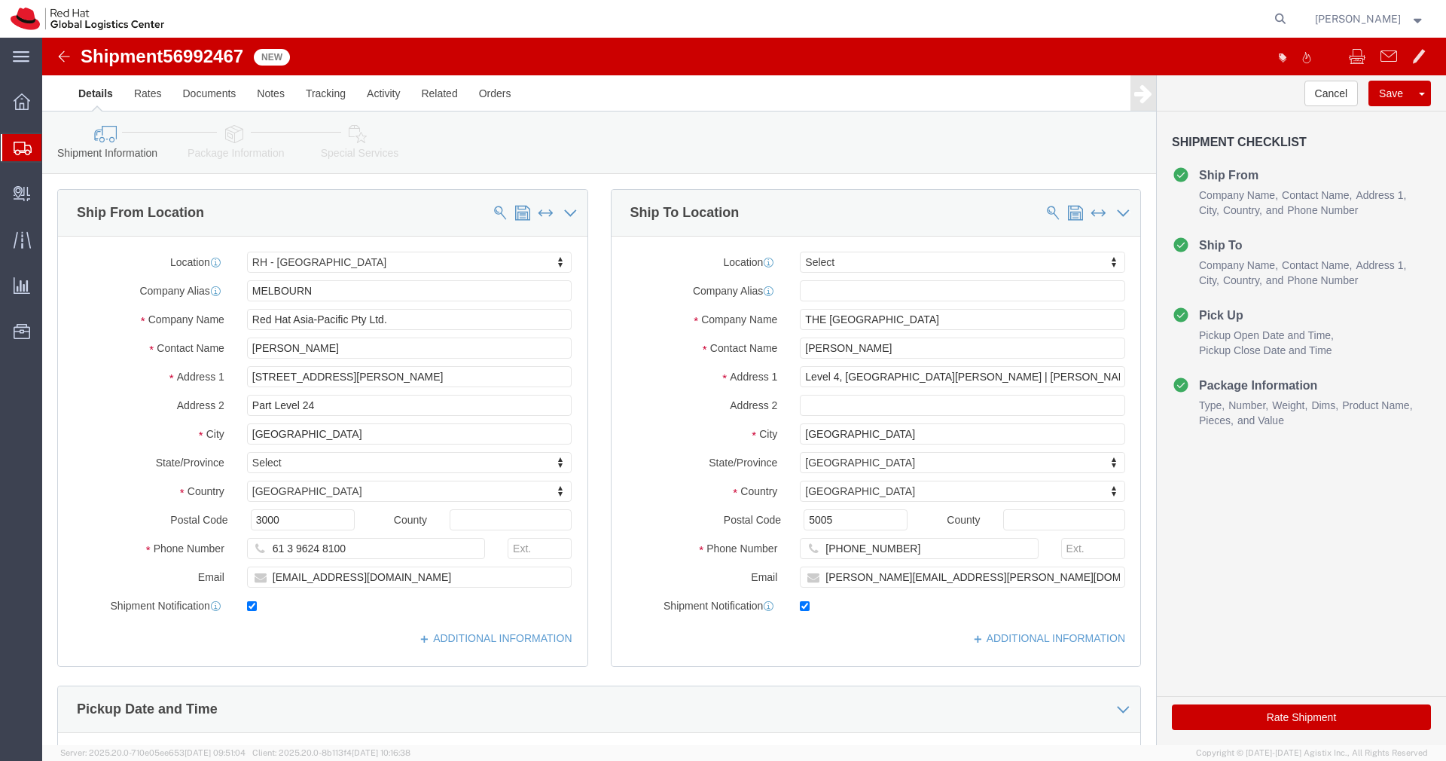
click at [30, 147] on icon at bounding box center [23, 149] width 18 height 14
